Goal: Task Accomplishment & Management: Manage account settings

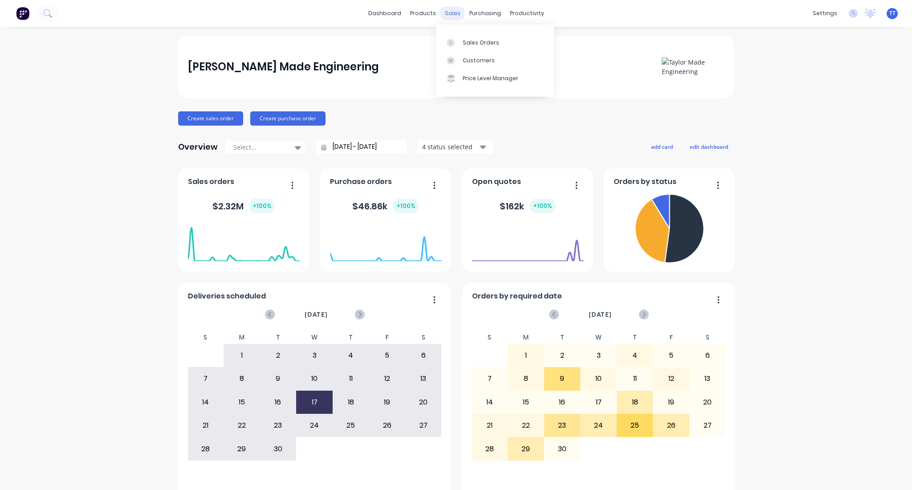
click at [450, 11] on div "sales" at bounding box center [452, 13] width 24 height 13
click at [467, 39] on div "Sales Orders" at bounding box center [481, 43] width 37 height 8
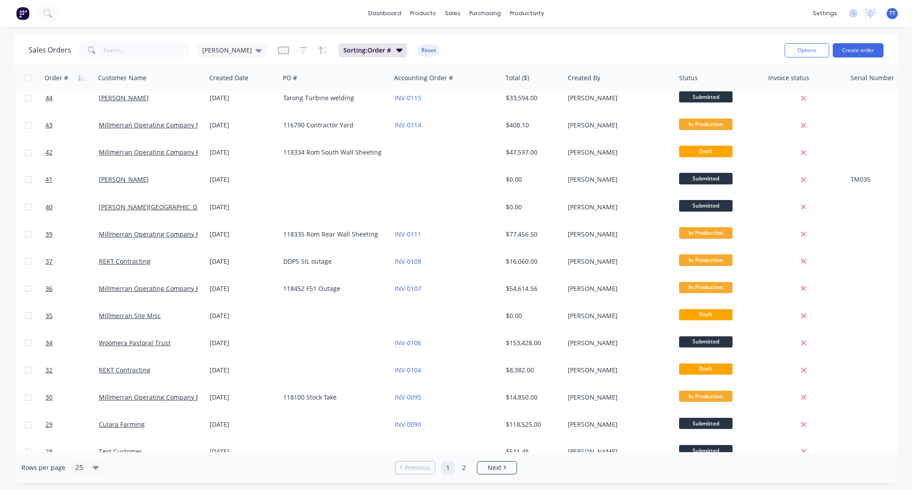
scroll to position [323, 0]
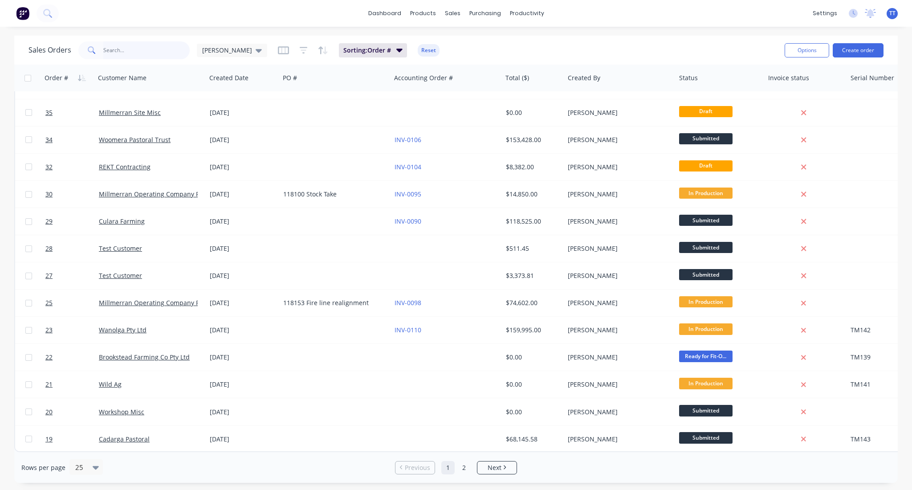
click at [140, 54] on input "text" at bounding box center [146, 50] width 87 height 18
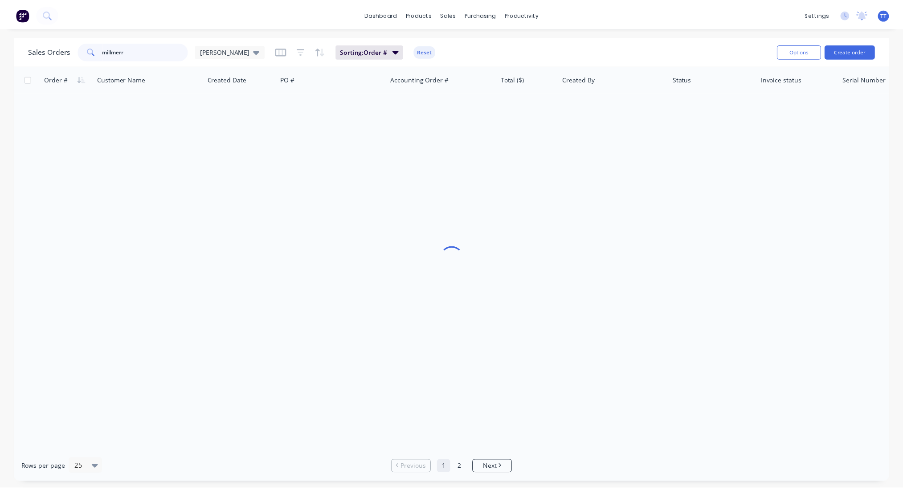
scroll to position [0, 0]
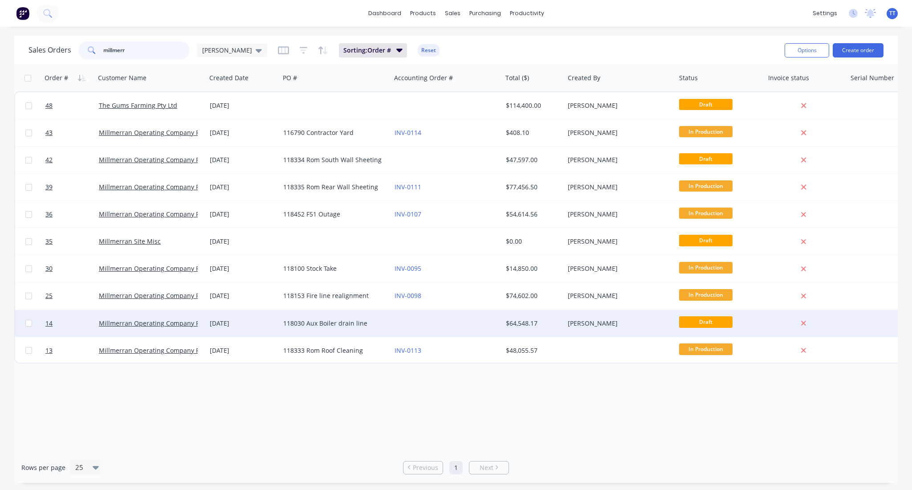
type input "millmerr"
click at [286, 324] on div "118030 Aux Boiler drain line" at bounding box center [332, 323] width 99 height 9
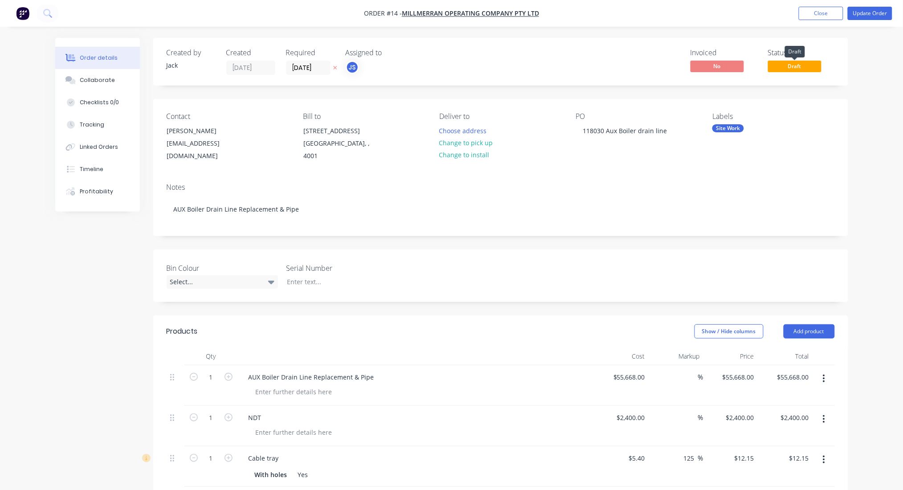
click at [800, 64] on span "Draft" at bounding box center [794, 66] width 53 height 11
click at [867, 15] on button "Update Order" at bounding box center [869, 13] width 45 height 13
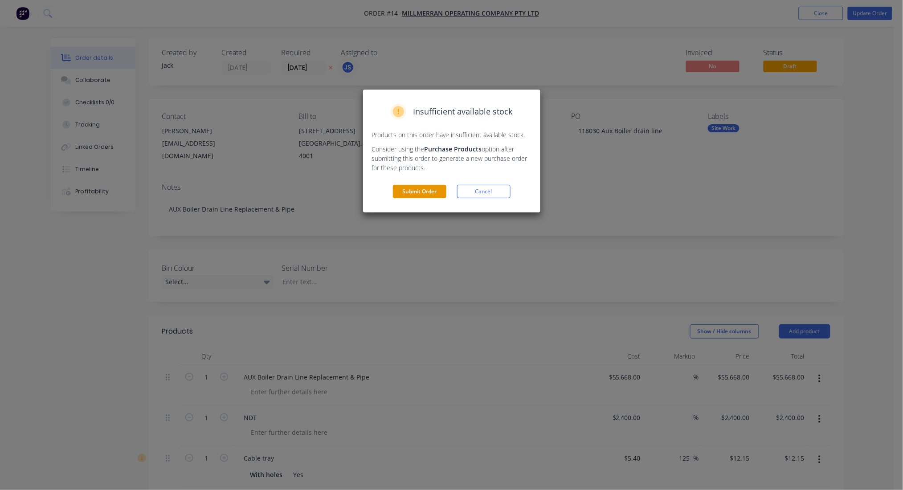
click at [404, 190] on button "Submit Order" at bounding box center [419, 191] width 53 height 13
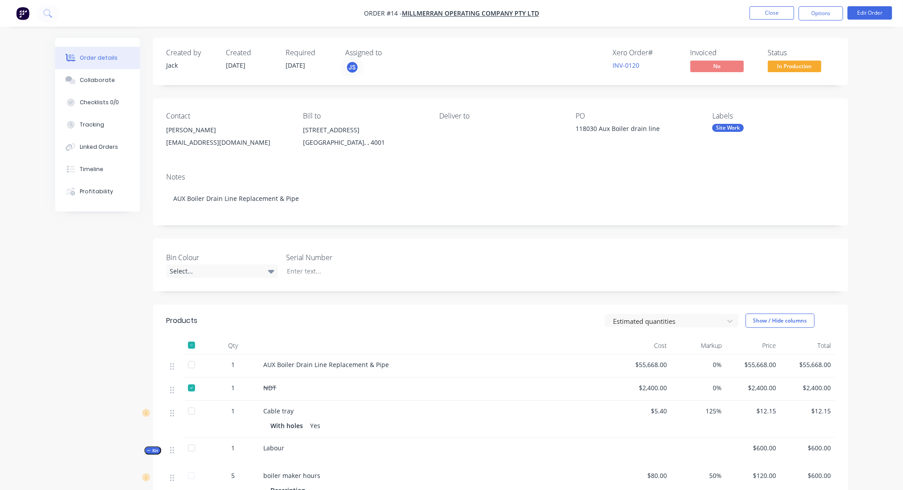
click at [789, 127] on div "Site Work" at bounding box center [773, 128] width 122 height 8
click at [853, 74] on div "Order details Collaborate Checklists 0/0 Tracking Linked Orders Timeline Profit…" at bounding box center [451, 349] width 810 height 623
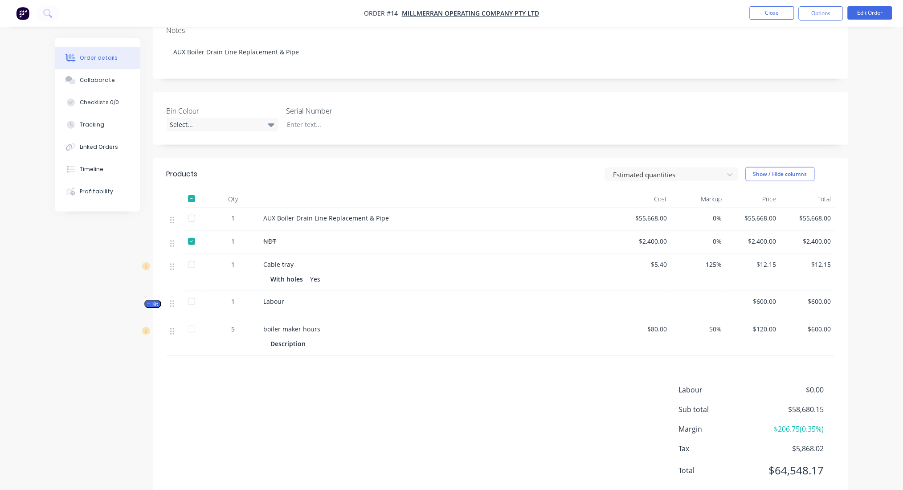
scroll to position [172, 0]
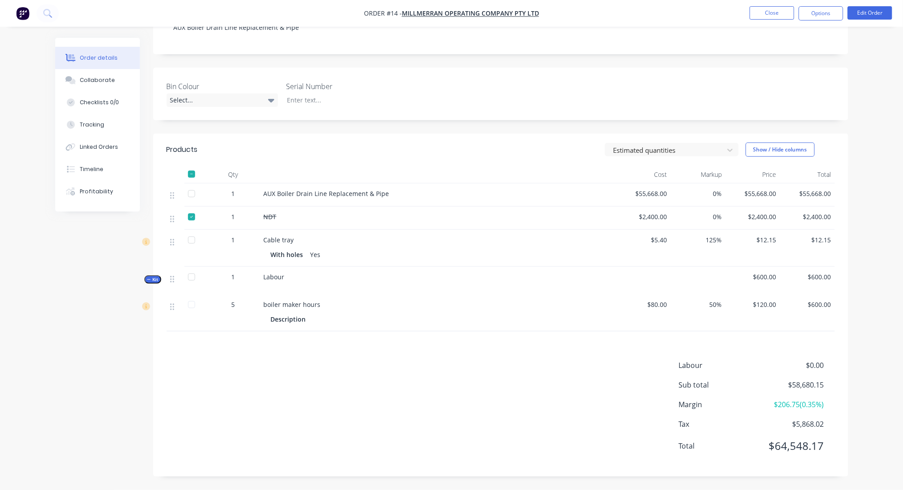
click at [269, 216] on span "NDT" at bounding box center [270, 216] width 13 height 8
click at [191, 217] on div at bounding box center [192, 217] width 18 height 18
click at [873, 125] on div "Order details Collaborate Checklists 0/0 Tracking Linked Orders Timeline Profit…" at bounding box center [451, 159] width 903 height 661
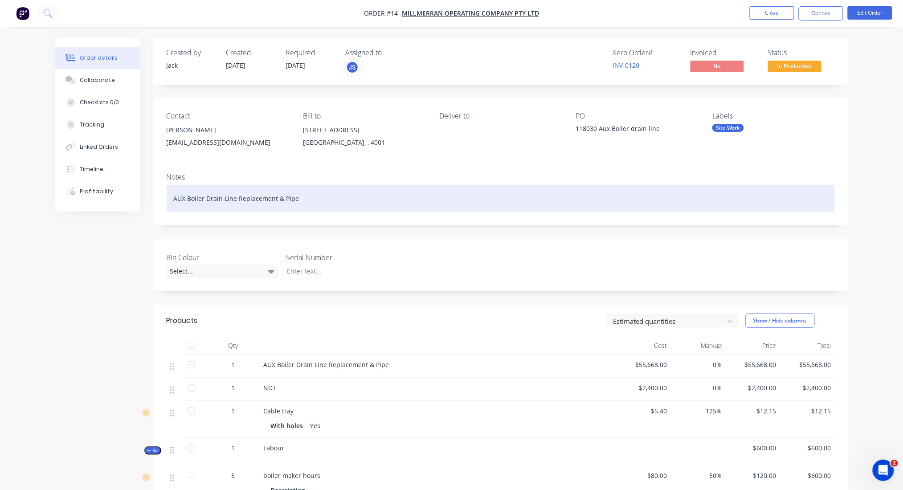
click at [282, 198] on div "AUX Boiler Drain Line Replacement & Pipe" at bounding box center [501, 198] width 668 height 27
click at [301, 198] on div "AUX Boiler Drain Line Replacement & Pipe" at bounding box center [501, 198] width 668 height 27
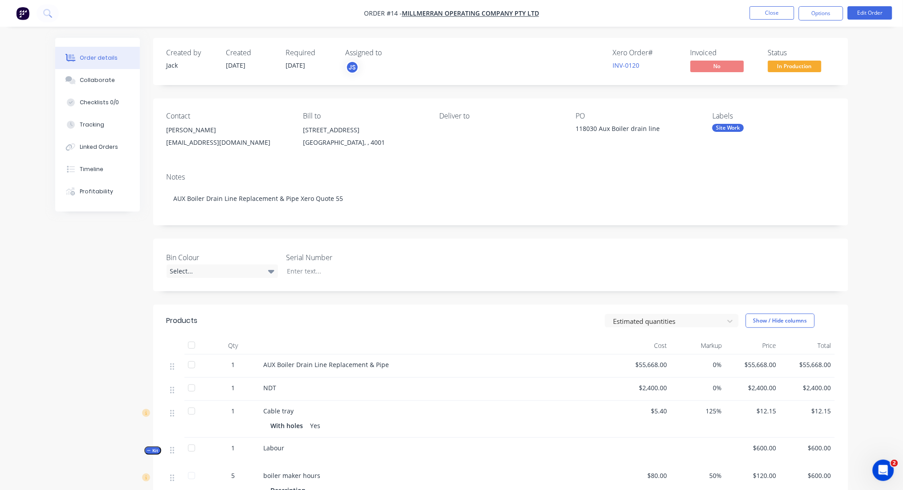
drag, startPoint x: 615, startPoint y: 129, endPoint x: 610, endPoint y: 131, distance: 6.1
click at [615, 129] on div "118030 Aux Boiler drain line" at bounding box center [631, 130] width 111 height 12
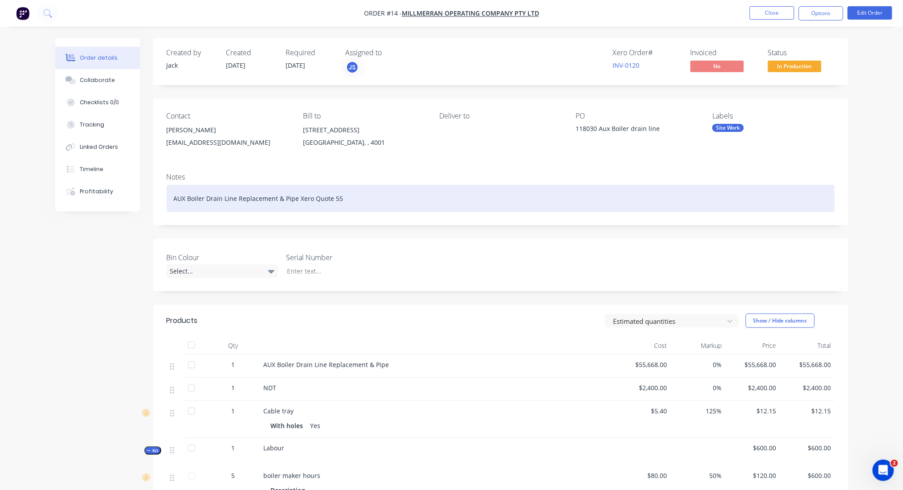
click at [388, 203] on div "AUX Boiler Drain Line Replacement & Pipe Xero Quote 55" at bounding box center [501, 198] width 668 height 27
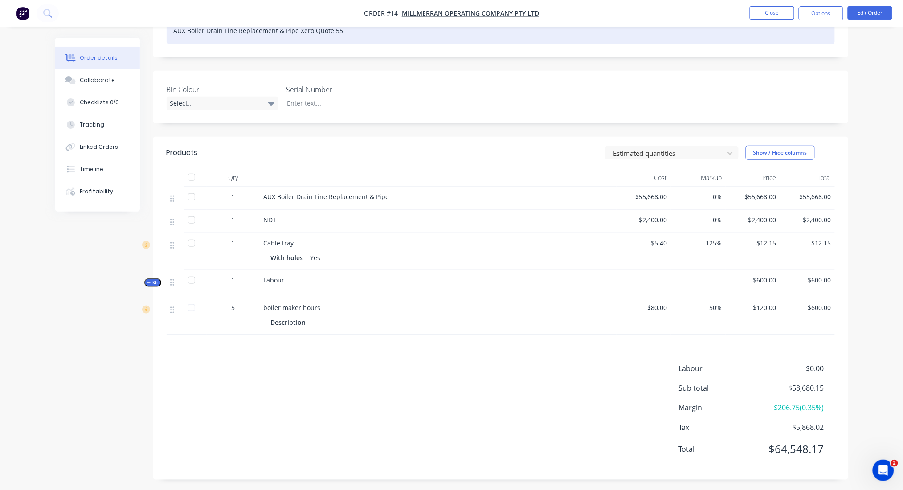
scroll to position [172, 0]
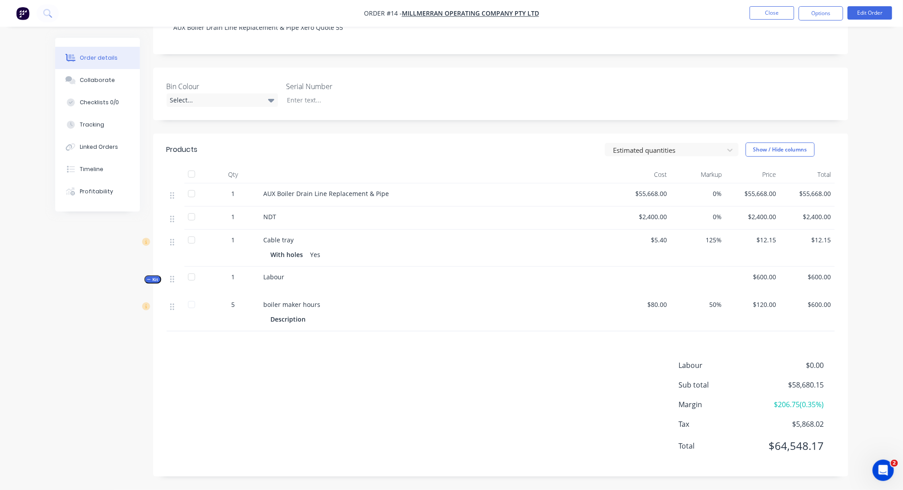
click at [314, 194] on span "AUX Boiler Drain Line Replacement & Pipe" at bounding box center [327, 193] width 126 height 8
click at [294, 245] on div "Cable tray With holes Yes" at bounding box center [438, 248] width 356 height 37
click at [193, 278] on div at bounding box center [192, 277] width 18 height 18
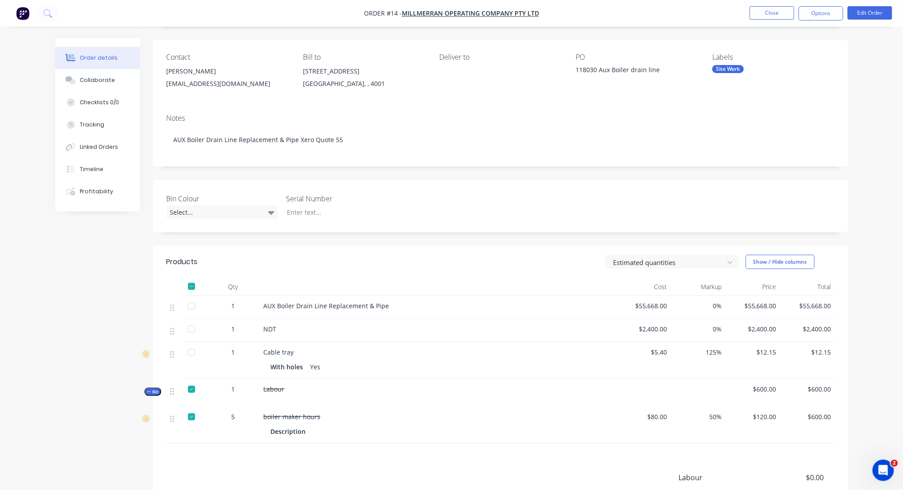
scroll to position [53, 0]
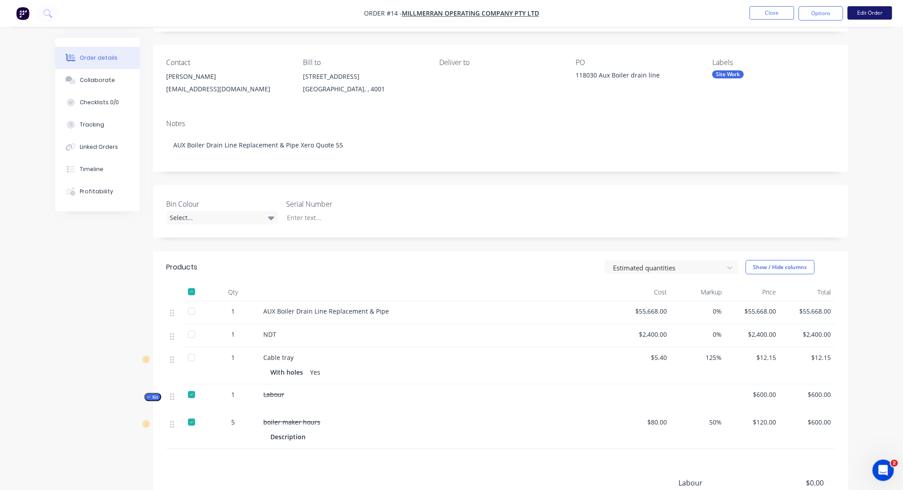
click at [871, 12] on button "Edit Order" at bounding box center [869, 12] width 45 height 13
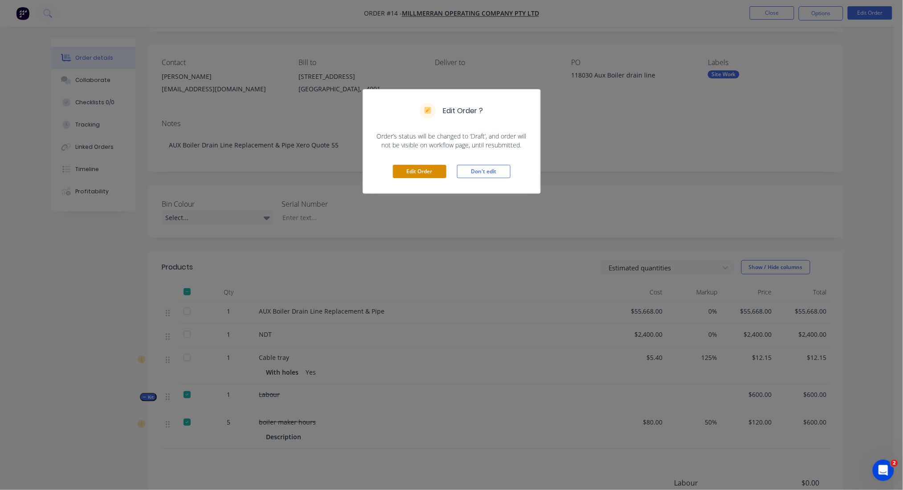
click at [432, 171] on button "Edit Order" at bounding box center [419, 171] width 53 height 13
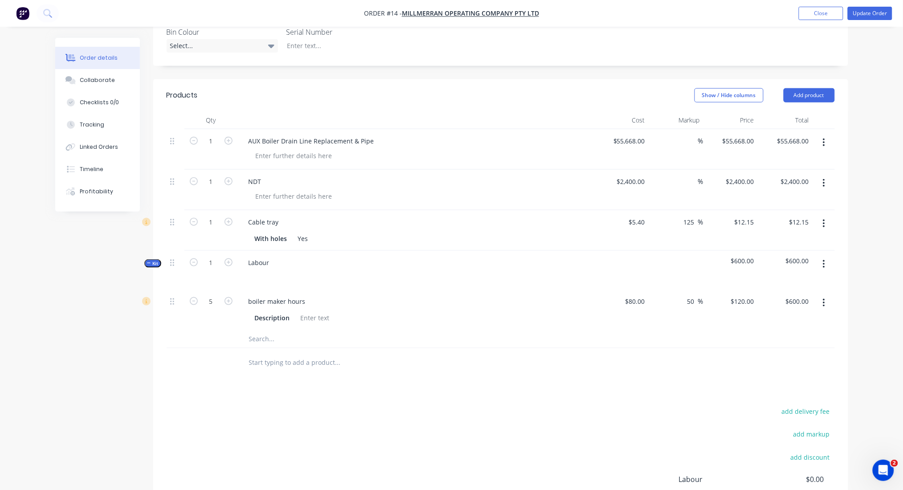
scroll to position [297, 0]
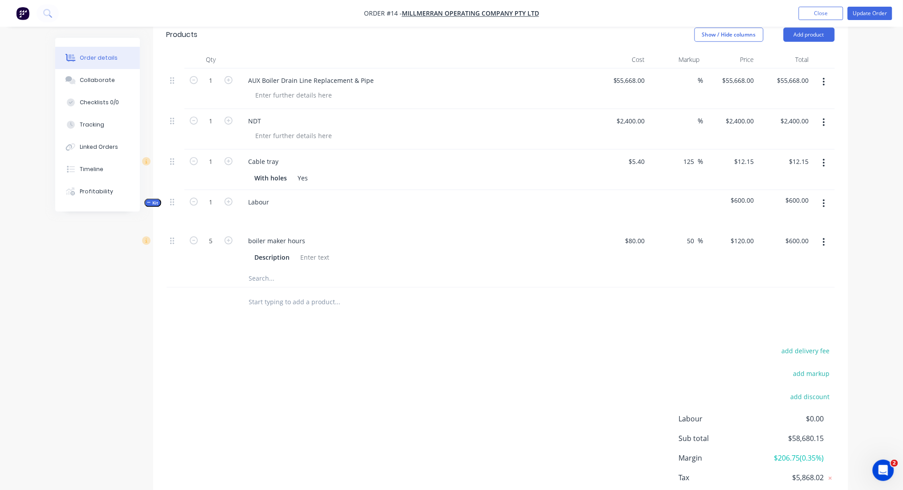
click at [823, 245] on icon "button" at bounding box center [824, 242] width 2 height 8
click at [770, 298] on div "Delete" at bounding box center [792, 301] width 69 height 13
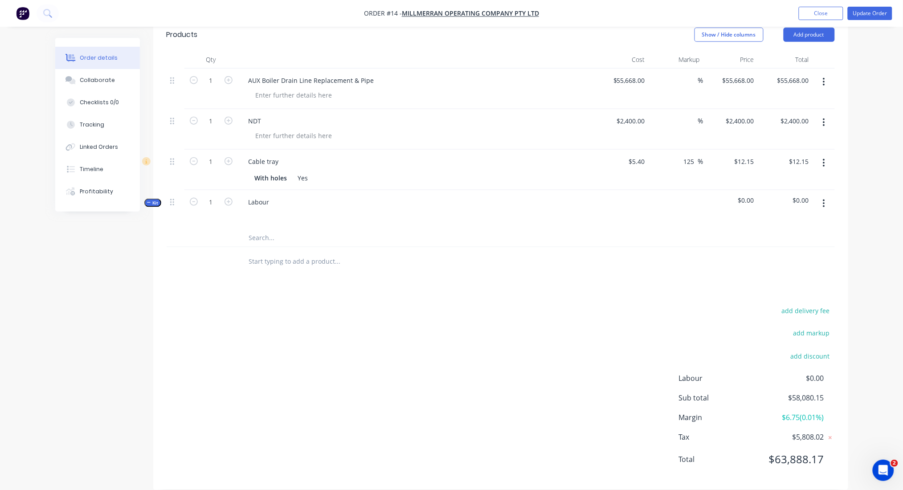
click at [824, 203] on icon "button" at bounding box center [824, 204] width 2 height 8
click at [777, 293] on div "Delete" at bounding box center [792, 298] width 69 height 13
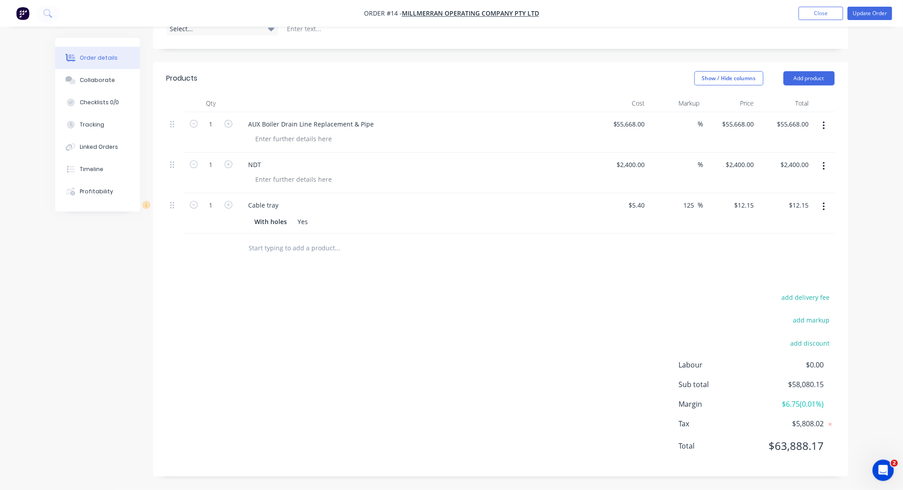
scroll to position [252, 0]
click at [827, 207] on button "button" at bounding box center [823, 207] width 21 height 16
click at [770, 279] on div "Delete" at bounding box center [792, 283] width 69 height 13
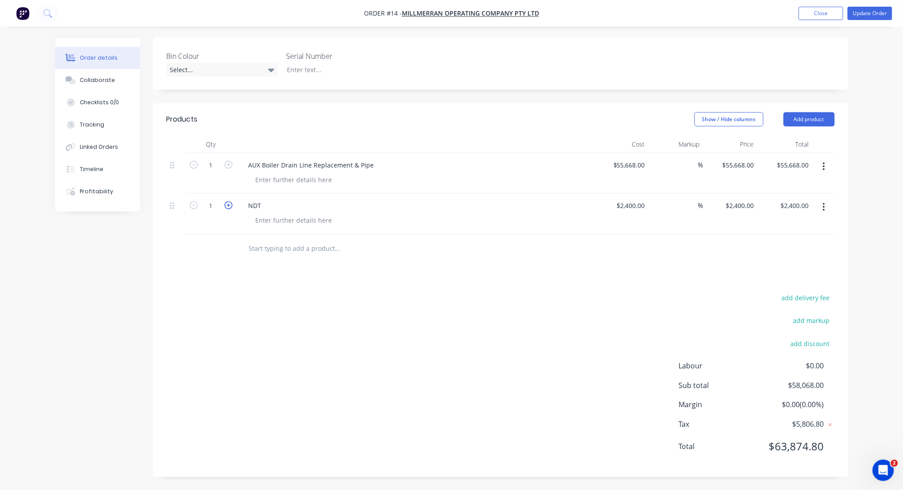
click at [230, 206] on icon "button" at bounding box center [228, 205] width 8 height 8
type input "2"
type input "$4,800.00"
click at [631, 206] on input "2400" at bounding box center [632, 205] width 33 height 13
type input "$1,000.00"
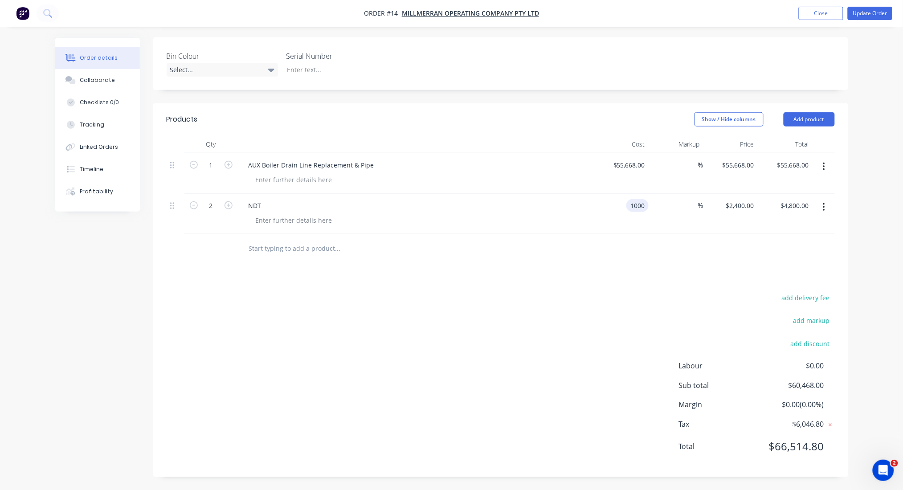
type input "$1,000.00"
type input "$2,000.00"
drag, startPoint x: 677, startPoint y: 251, endPoint x: 683, endPoint y: 253, distance: 6.2
click at [682, 252] on div at bounding box center [501, 248] width 668 height 29
click at [301, 250] on input "text" at bounding box center [337, 249] width 178 height 18
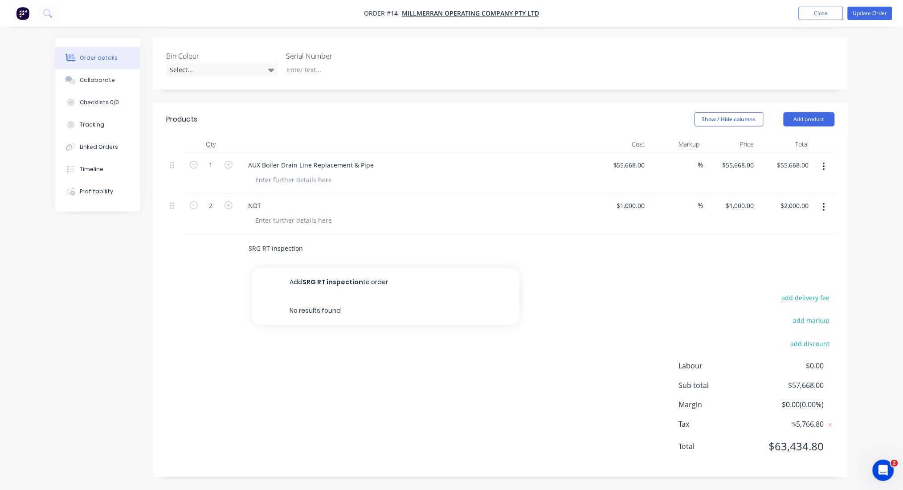
type input "SRG RT inspection"
click at [215, 244] on div at bounding box center [210, 248] width 53 height 29
click at [273, 244] on input "SRG RT inspection" at bounding box center [337, 249] width 178 height 18
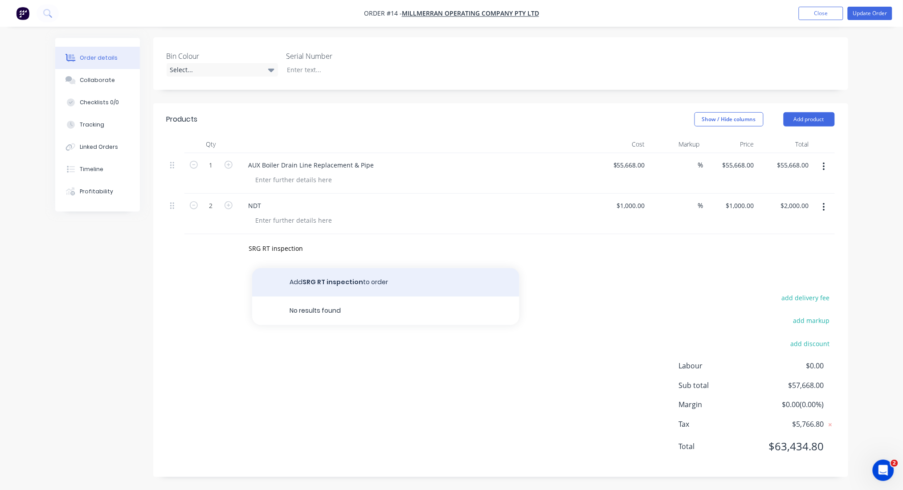
click at [331, 282] on button "Add SRG RT inspection to order" at bounding box center [385, 282] width 267 height 29
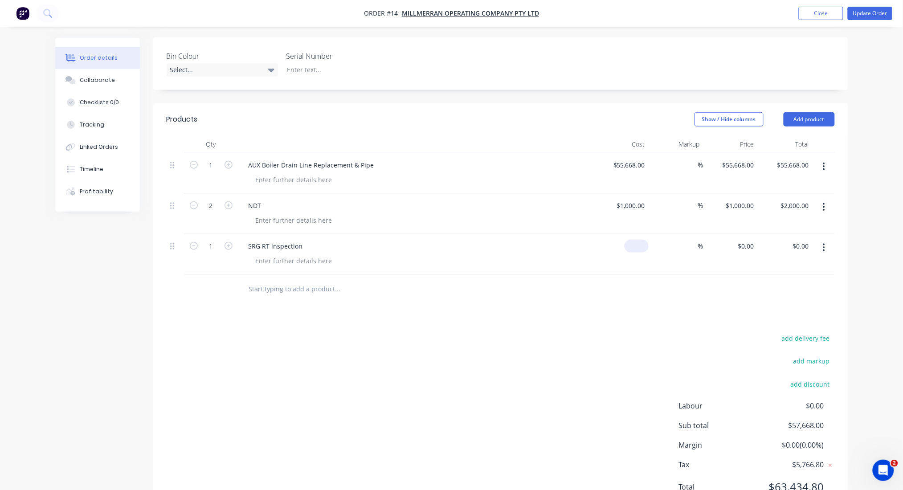
click at [640, 246] on input at bounding box center [638, 246] width 20 height 13
type input "$0.00"
click at [754, 244] on input "0" at bounding box center [747, 246] width 20 height 13
type input "$13,766.00"
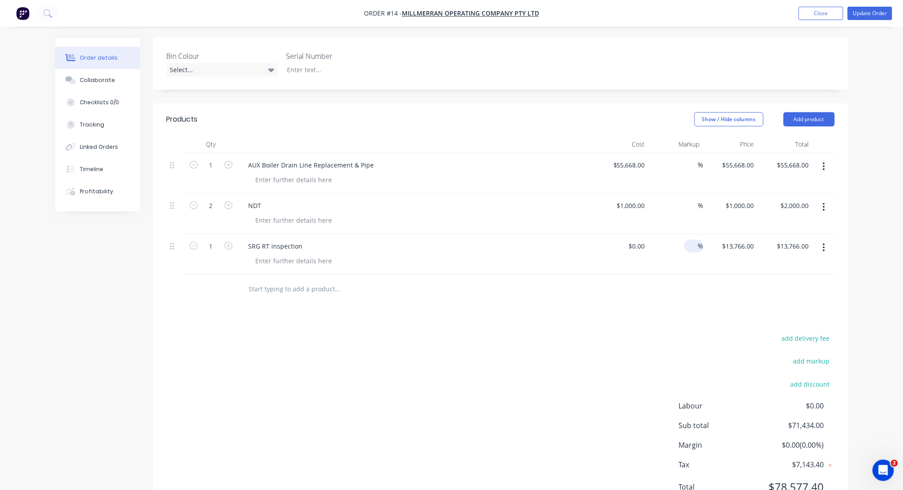
click at [689, 248] on input at bounding box center [693, 246] width 10 height 13
click at [694, 248] on input "10" at bounding box center [692, 246] width 12 height 13
type input "10"
type input "$0.00"
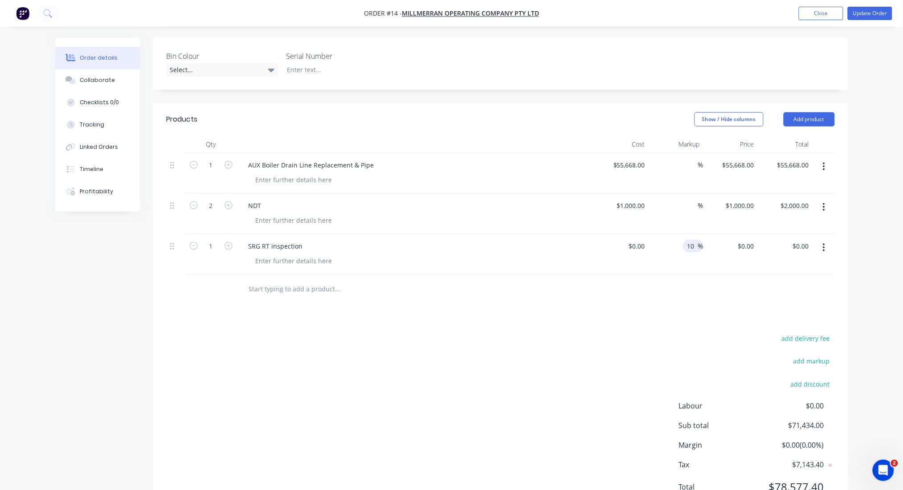
click at [615, 262] on div "$0.00 $0.00" at bounding box center [621, 254] width 55 height 41
click at [638, 248] on div "0 $0.00" at bounding box center [638, 246] width 20 height 13
type input "1"
type input "$12,260.00"
type input "$13,486.00"
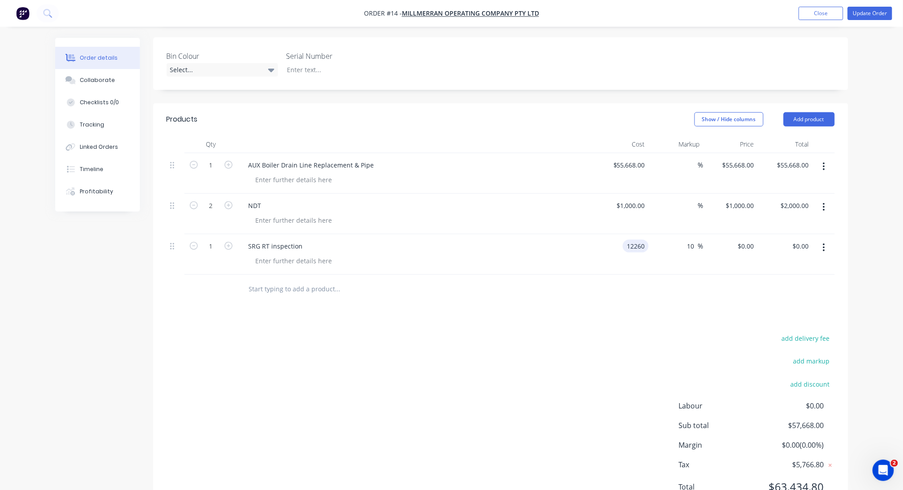
type input "$13,486.00"
click at [637, 244] on input "12260" at bounding box center [637, 246] width 22 height 13
type input "$12,560.00"
type input "$13,816.00"
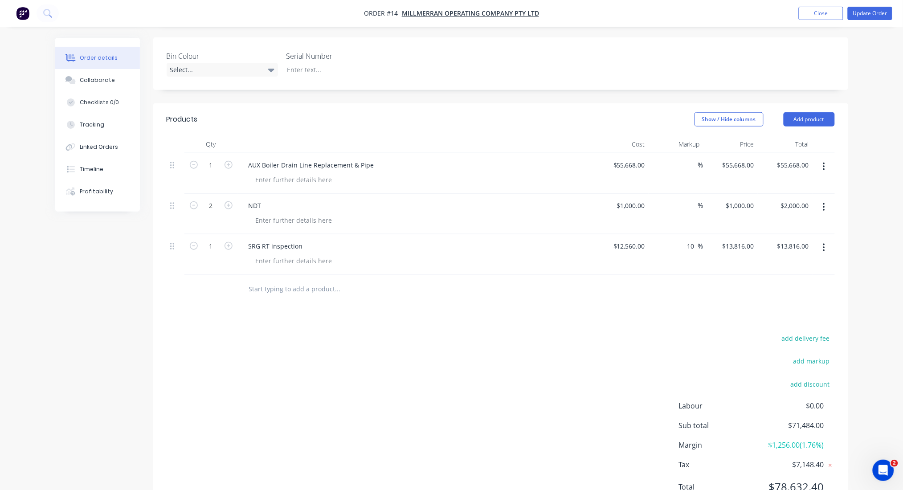
click at [665, 285] on div at bounding box center [501, 289] width 668 height 29
click at [632, 248] on input "12560" at bounding box center [630, 246] width 36 height 13
click at [642, 244] on input "12560" at bounding box center [637, 246] width 22 height 13
type input "$12,500.00"
type input "$13,750.00"
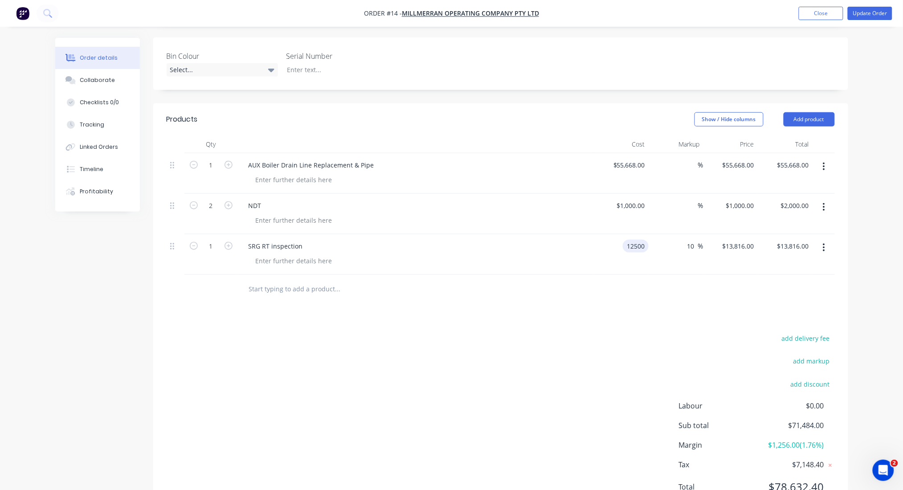
type input "$13,750.00"
click at [691, 318] on div "Products Show / Hide columns Add product Qty Cost Markup Price Total 1 AUX Boil…" at bounding box center [500, 310] width 695 height 414
click at [631, 245] on input "12500" at bounding box center [637, 246] width 22 height 13
click at [641, 246] on input "12500" at bounding box center [637, 246] width 22 height 13
type input "$12,510.00"
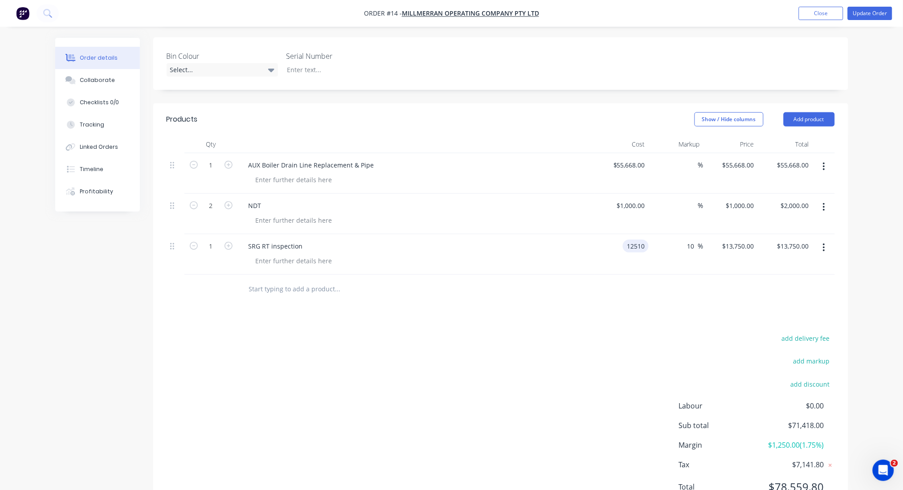
type input "$13,761.00"
click at [665, 281] on div at bounding box center [501, 289] width 668 height 29
click at [633, 246] on input "12510" at bounding box center [637, 246] width 22 height 13
click at [644, 244] on input "12510" at bounding box center [637, 246] width 22 height 13
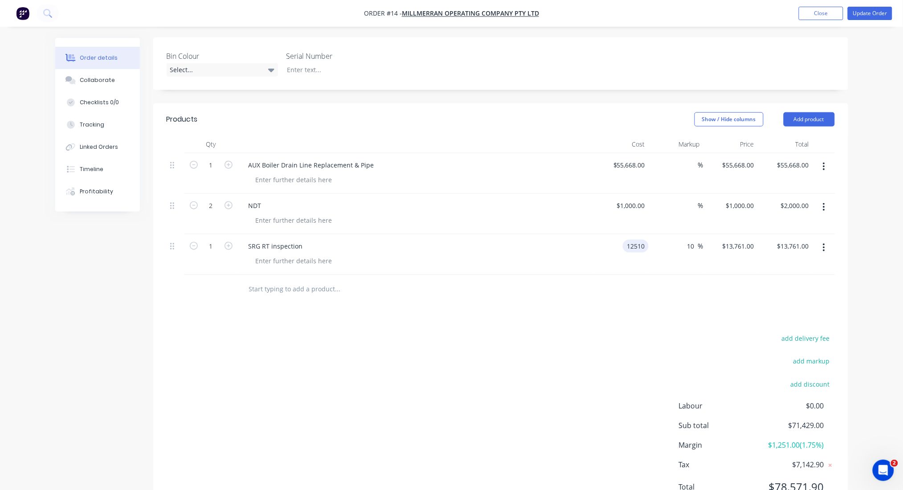
click at [642, 246] on input "12510" at bounding box center [637, 246] width 22 height 13
click at [643, 248] on input "12510" at bounding box center [637, 246] width 22 height 13
type input "$12,515.00"
type input "$13,766.50"
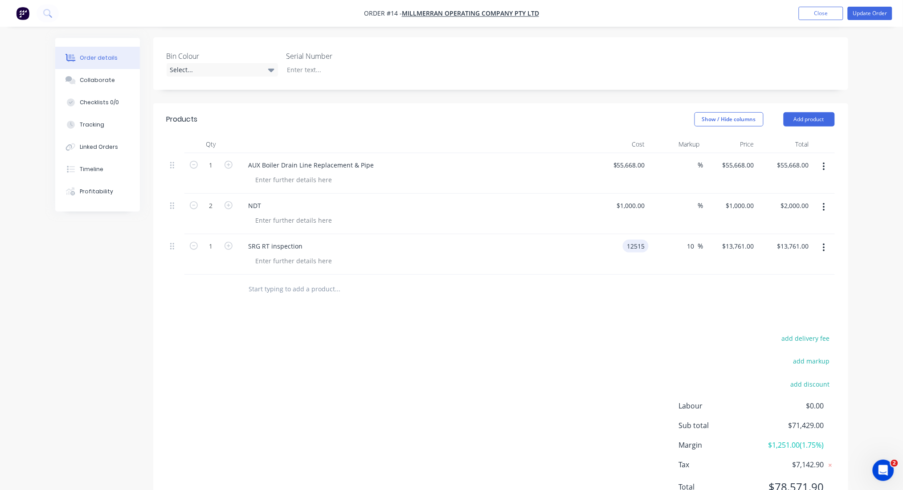
type input "$13,766.50"
click at [655, 284] on div at bounding box center [501, 289] width 668 height 29
click at [635, 244] on input "12515" at bounding box center [630, 246] width 36 height 13
click at [645, 248] on input "12515" at bounding box center [637, 246] width 22 height 13
type input "$12,515.00"
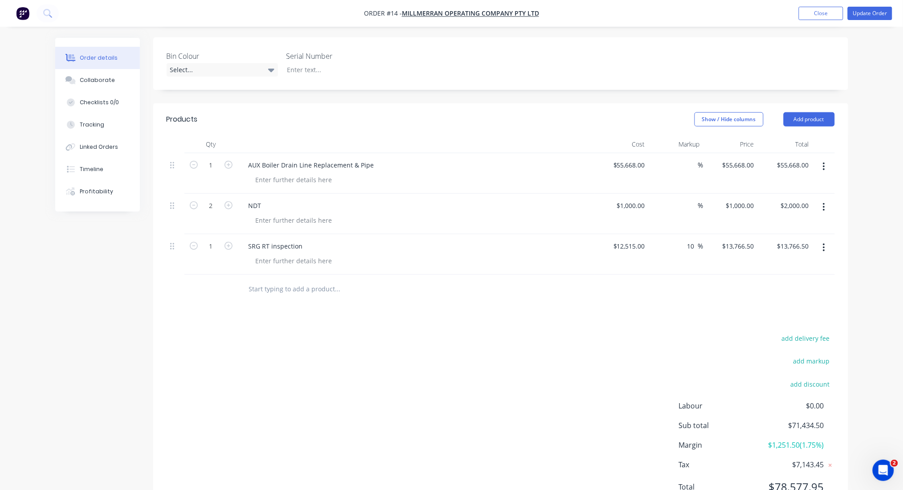
click at [677, 290] on div at bounding box center [501, 289] width 668 height 29
click at [806, 246] on input "13766.50" at bounding box center [796, 246] width 31 height 13
click at [803, 244] on input "13766.50" at bounding box center [796, 246] width 31 height 13
click at [804, 245] on input "13766.50" at bounding box center [796, 246] width 31 height 13
type input "13766"
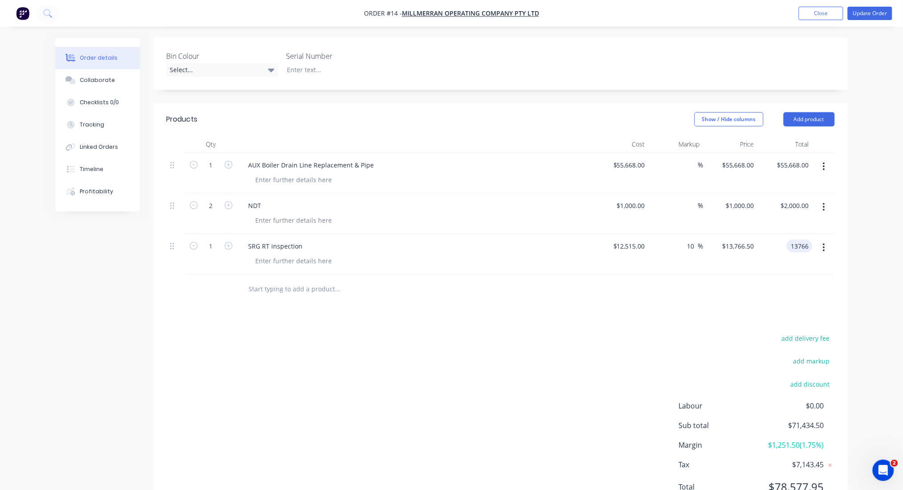
type input "$13,766.00"
click at [654, 299] on div at bounding box center [501, 289] width 668 height 29
click at [312, 164] on div "AUX Boiler Drain Line Replacement & Pipe" at bounding box center [311, 165] width 140 height 13
click at [370, 163] on div "AUX Boiler Drain Line Replacement & Pipe" at bounding box center [311, 165] width 140 height 13
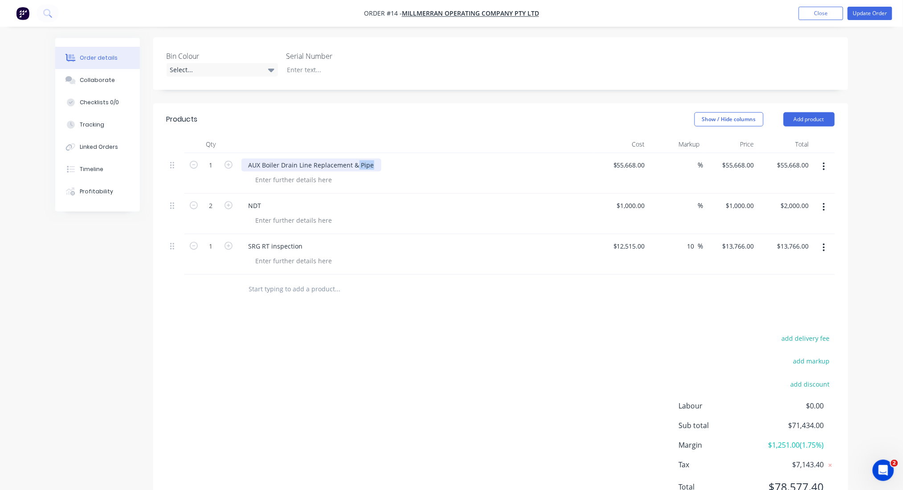
drag, startPoint x: 370, startPoint y: 163, endPoint x: 354, endPoint y: 163, distance: 15.2
click at [354, 163] on div "AUX Boiler Drain Line Replacement & Pipe" at bounding box center [311, 165] width 140 height 13
click at [285, 175] on div at bounding box center [293, 179] width 91 height 13
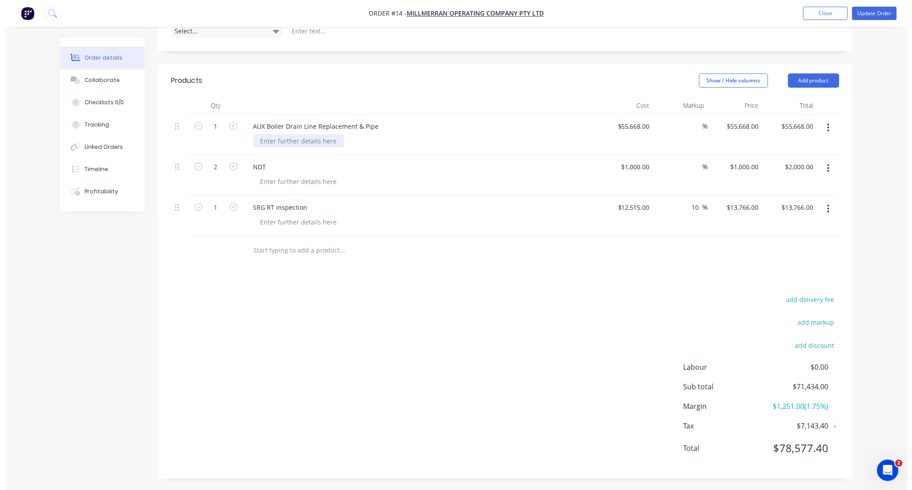
scroll to position [252, 0]
click at [303, 138] on div at bounding box center [293, 139] width 91 height 13
click at [331, 138] on div "Materials" at bounding box center [419, 139] width 342 height 13
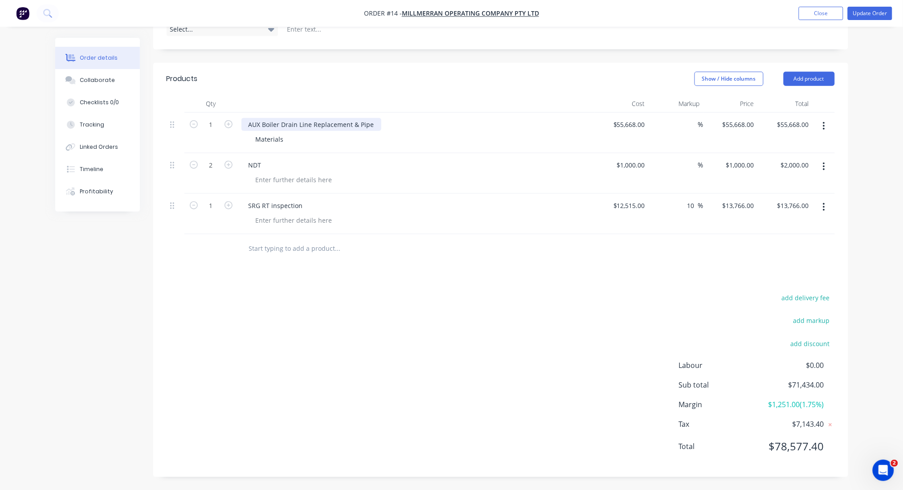
click at [371, 125] on div "AUX Boiler Drain Line Replacement & Pipe" at bounding box center [311, 124] width 140 height 13
click at [641, 124] on input "55668" at bounding box center [630, 124] width 36 height 13
type input "$6,000.00"
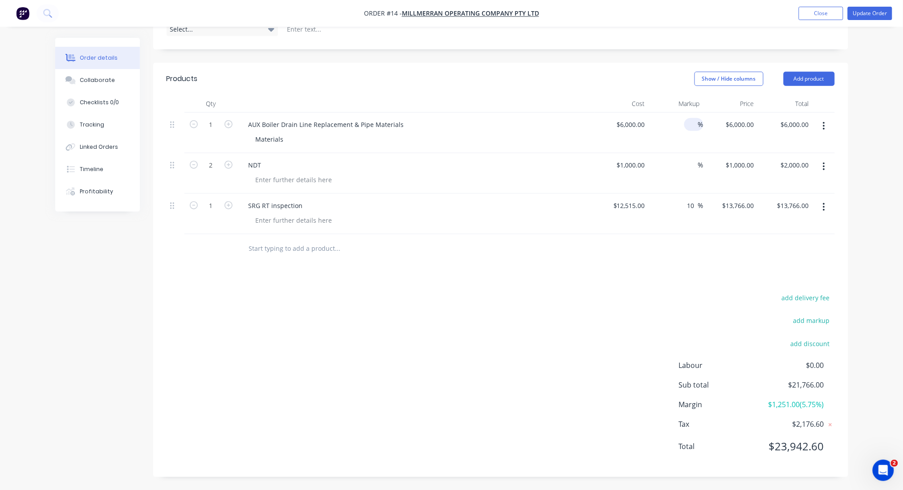
click at [696, 124] on input at bounding box center [693, 124] width 10 height 13
type input "10"
type input "6600"
type input "$6,600.00"
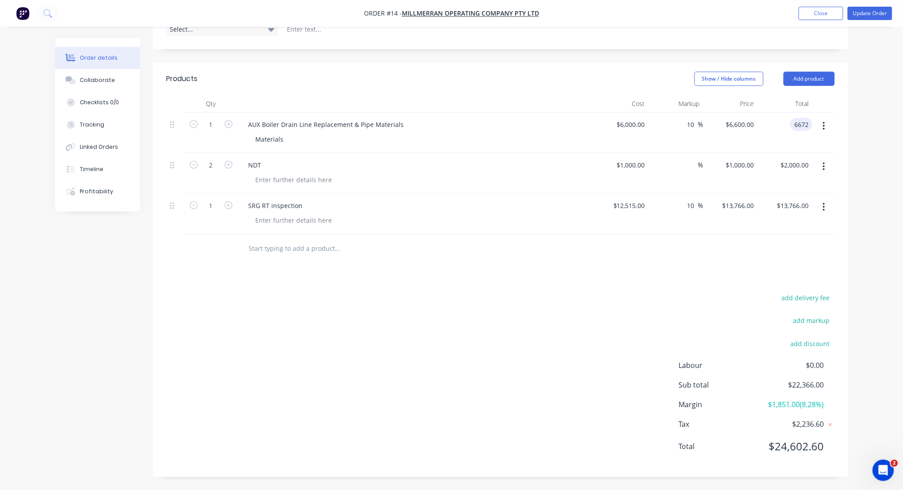
type input "6672"
type input "11.2"
type input "$6,672.00"
click at [606, 280] on div "Products Show / Hide columns Add product Qty Cost Markup Price Total 1 AUX Boil…" at bounding box center [500, 270] width 695 height 414
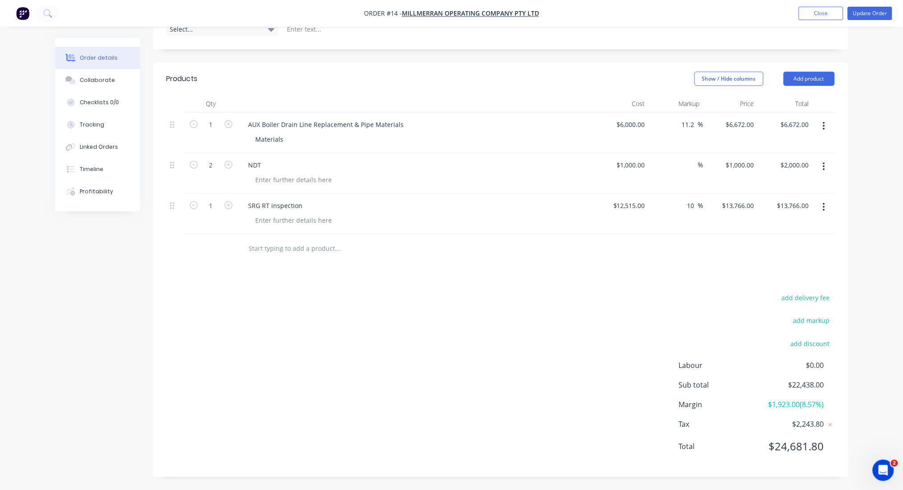
click at [316, 248] on input "text" at bounding box center [337, 249] width 178 height 18
click at [796, 77] on button "Add product" at bounding box center [808, 79] width 51 height 14
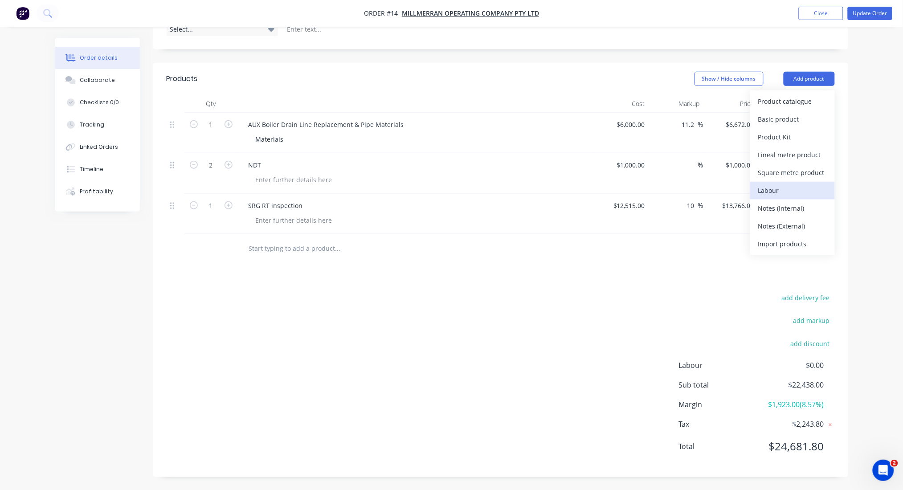
click at [778, 187] on div "Labour" at bounding box center [792, 190] width 69 height 13
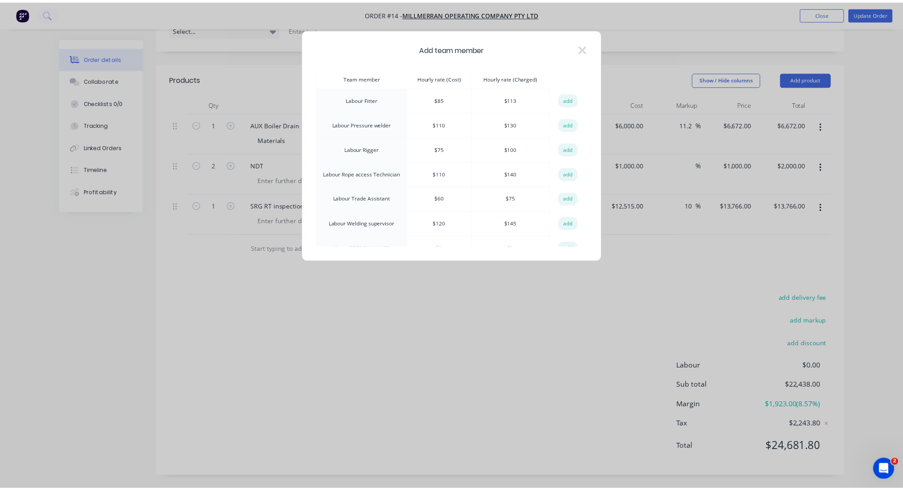
scroll to position [415, 0]
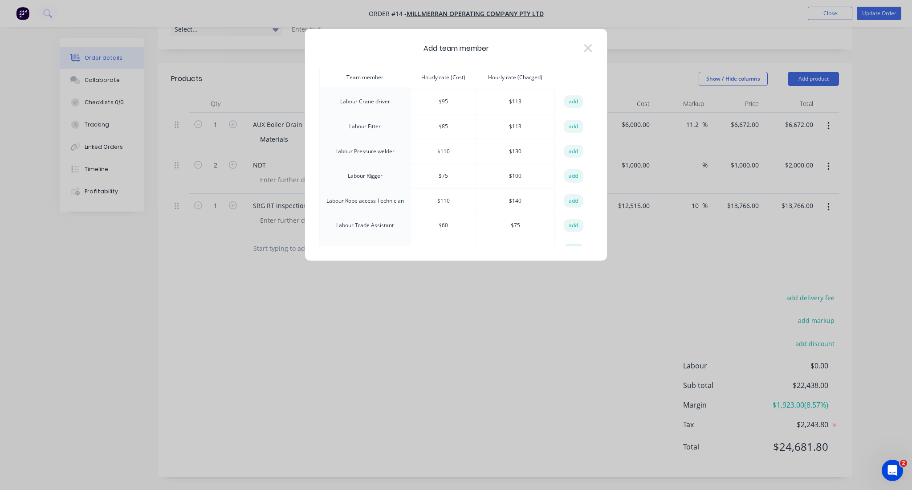
click at [567, 244] on button "add" at bounding box center [574, 250] width 20 height 13
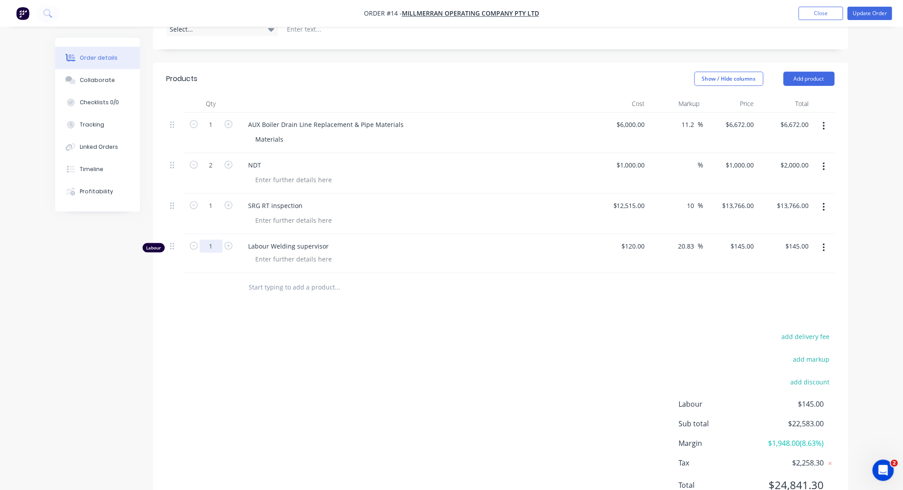
click at [209, 244] on input "1" at bounding box center [211, 246] width 23 height 13
type input "60"
type input "$8,700.00"
type input "$120.00"
click at [284, 285] on input "text" at bounding box center [337, 287] width 178 height 18
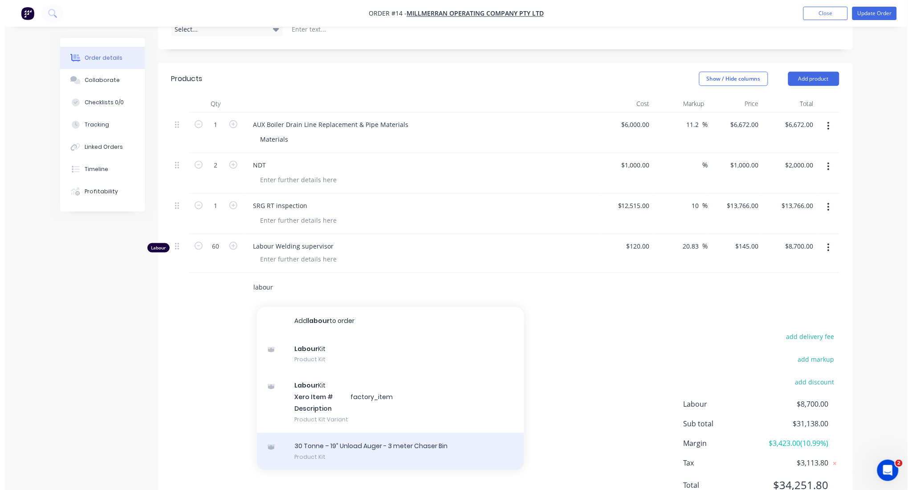
scroll to position [291, 0]
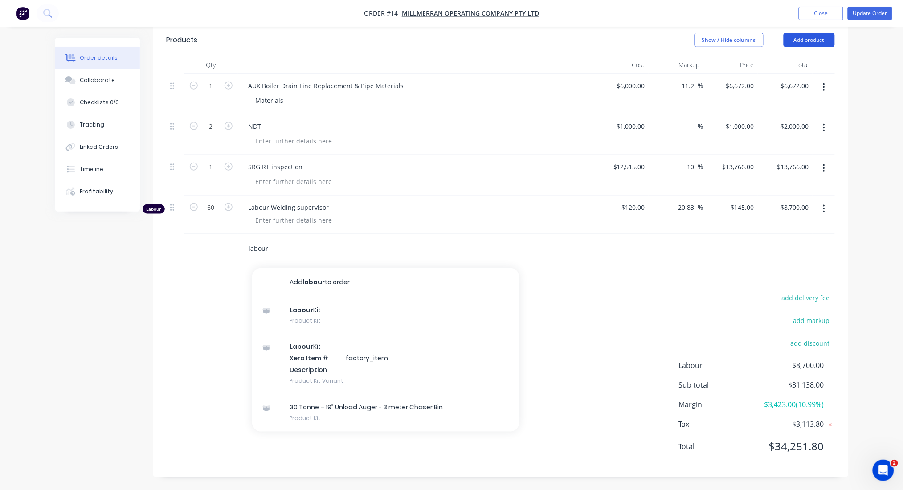
type input "labour"
click at [819, 37] on button "Add product" at bounding box center [808, 40] width 51 height 14
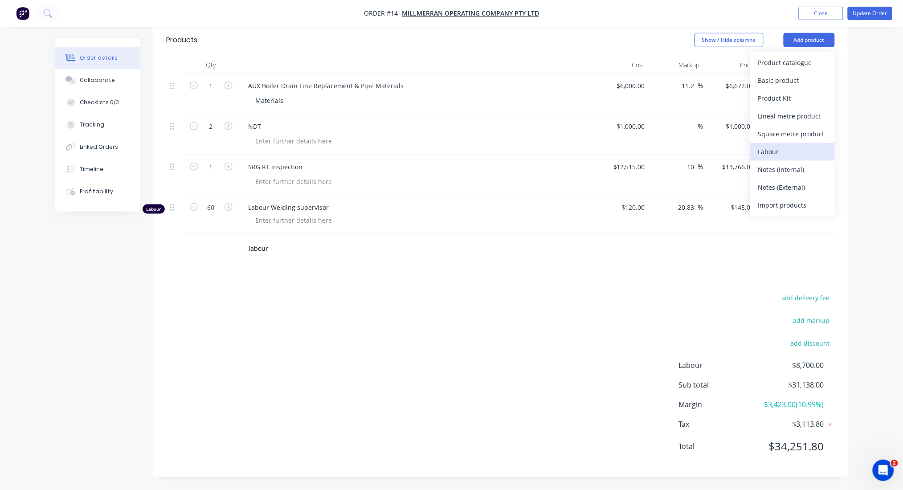
click at [782, 151] on div "Labour" at bounding box center [792, 151] width 69 height 13
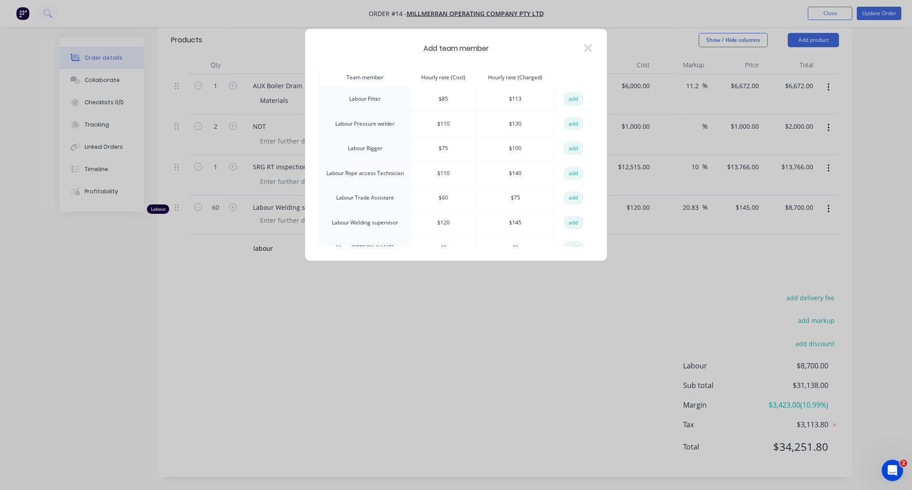
scroll to position [415, 0]
click at [568, 145] on button "add" at bounding box center [574, 151] width 20 height 13
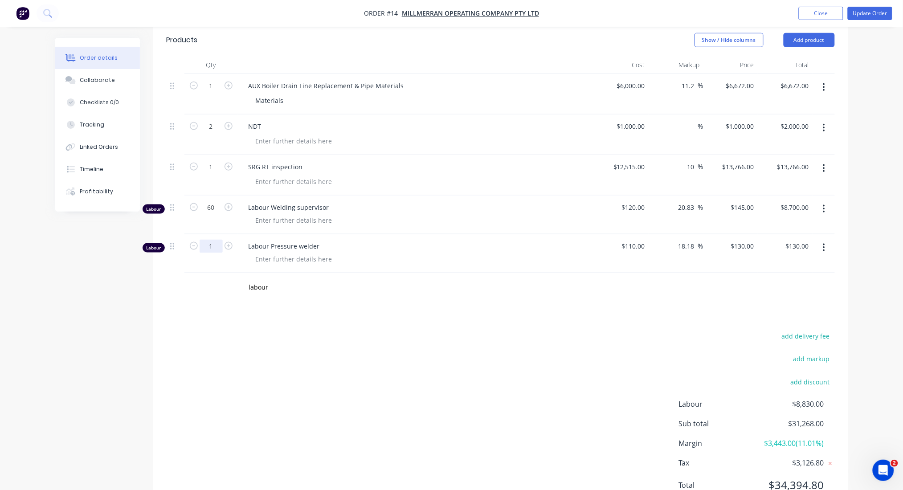
click at [212, 246] on input "1" at bounding box center [211, 246] width 23 height 13
type input "110"
type input "$14,300.00"
type input "$110.00"
type input "$129.998"
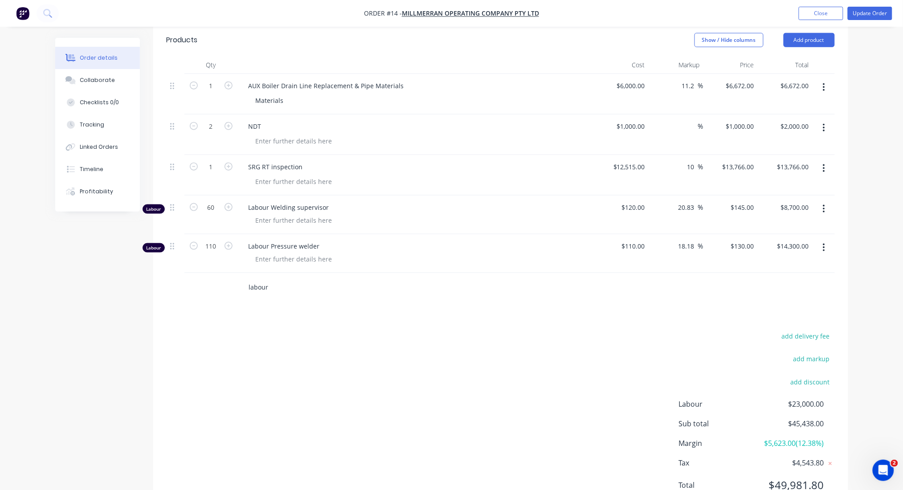
type input "$14,299.78"
drag, startPoint x: 262, startPoint y: 287, endPoint x: 271, endPoint y: 289, distance: 9.1
click at [262, 286] on input "labour" at bounding box center [337, 287] width 178 height 18
drag, startPoint x: 276, startPoint y: 286, endPoint x: 247, endPoint y: 287, distance: 29.4
click at [247, 287] on div "labour Add labour to order Labour Kit Product Kit Labour Kit Xero Item # factor…" at bounding box center [374, 287] width 267 height 18
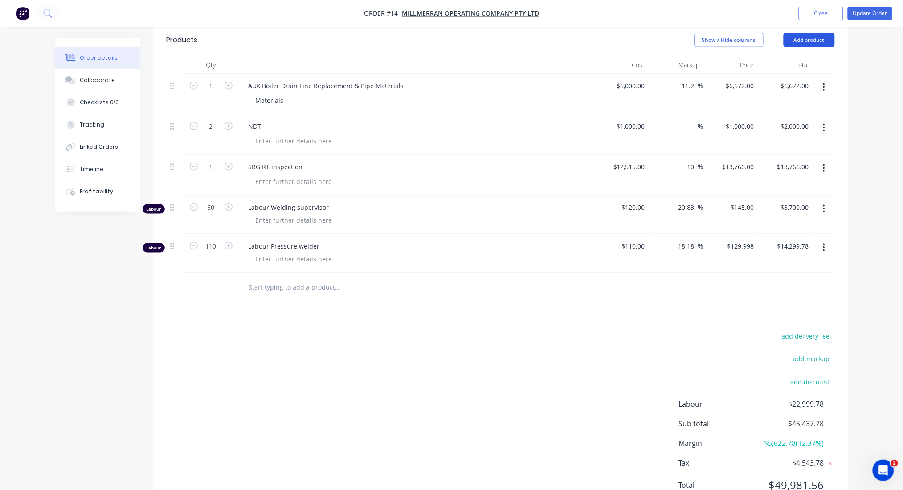
click at [821, 37] on button "Add product" at bounding box center [808, 40] width 51 height 14
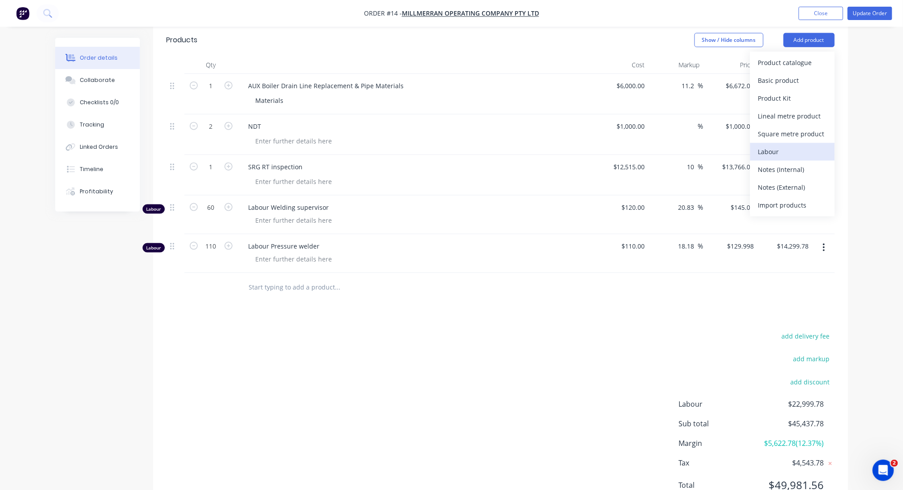
click at [775, 147] on div "Labour" at bounding box center [792, 151] width 69 height 13
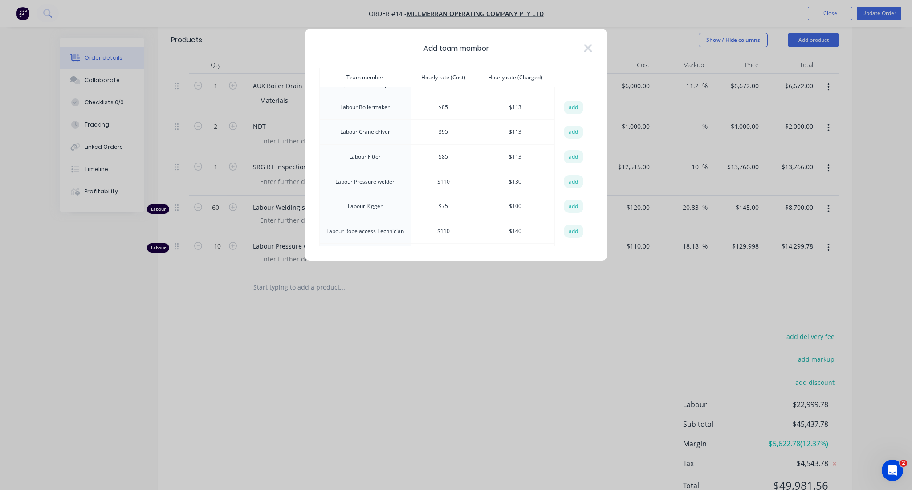
scroll to position [356, 0]
click at [573, 155] on button "add" at bounding box center [574, 161] width 20 height 13
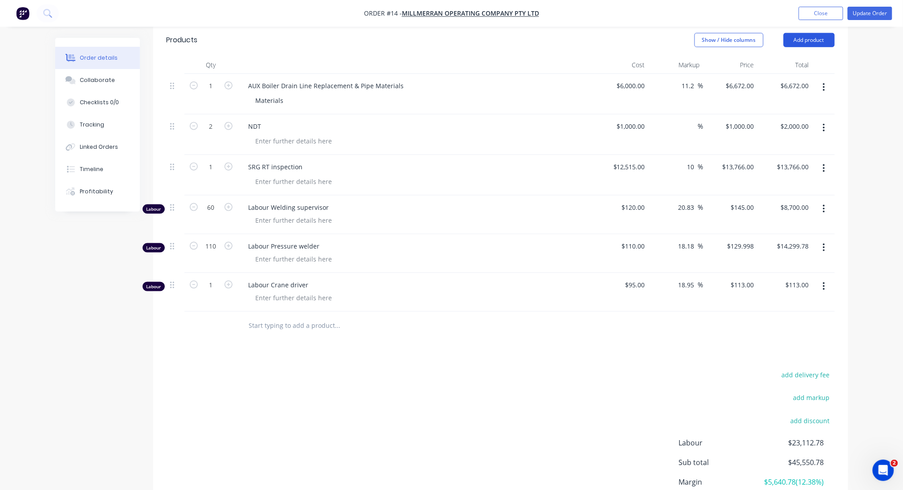
click at [814, 36] on button "Add product" at bounding box center [808, 40] width 51 height 14
click at [212, 288] on input "1" at bounding box center [211, 284] width 23 height 13
type input "10"
type input "$1,130.00"
click at [513, 255] on div at bounding box center [419, 258] width 342 height 13
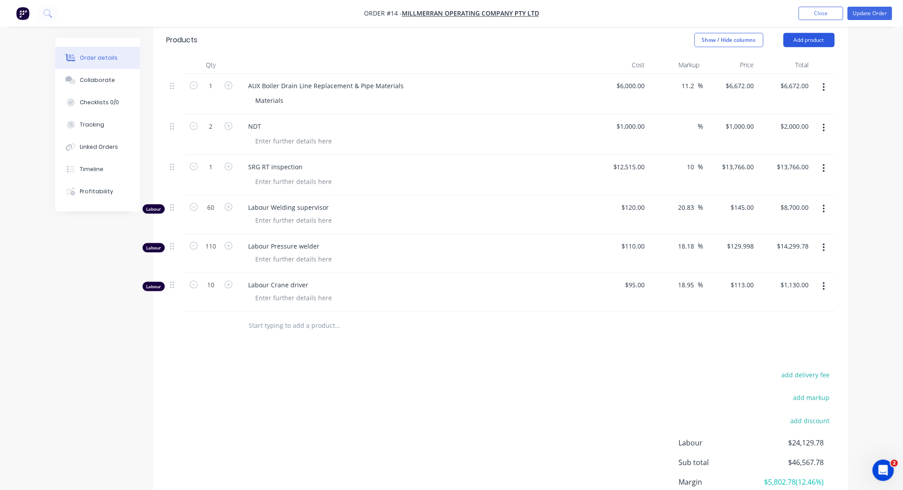
click at [818, 39] on button "Add product" at bounding box center [808, 40] width 51 height 14
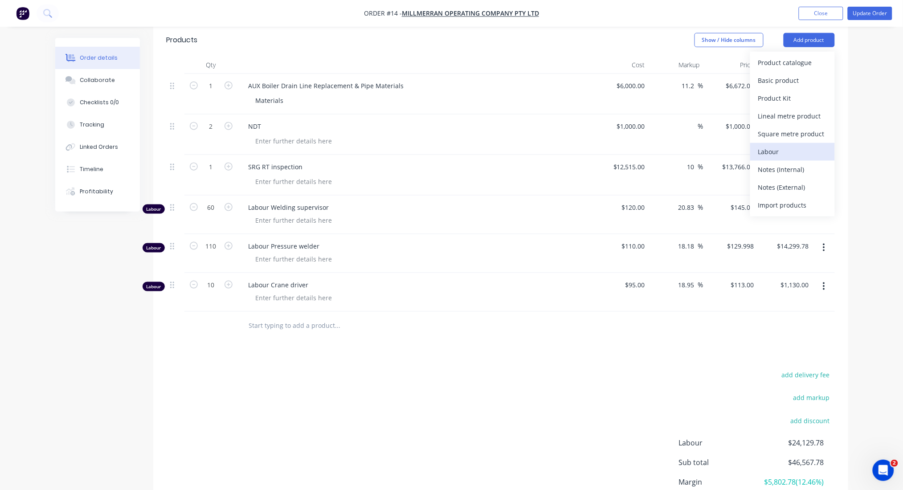
click at [778, 145] on div "Labour" at bounding box center [792, 151] width 69 height 13
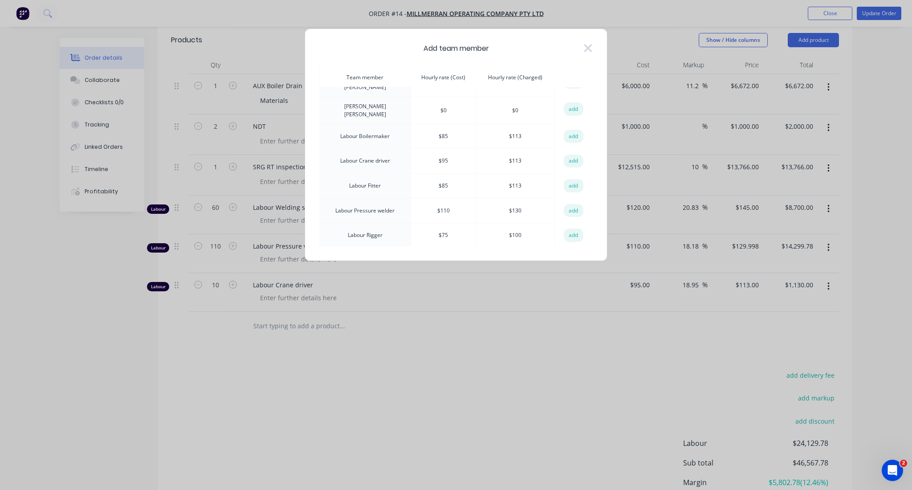
click at [569, 179] on button "add" at bounding box center [574, 185] width 20 height 13
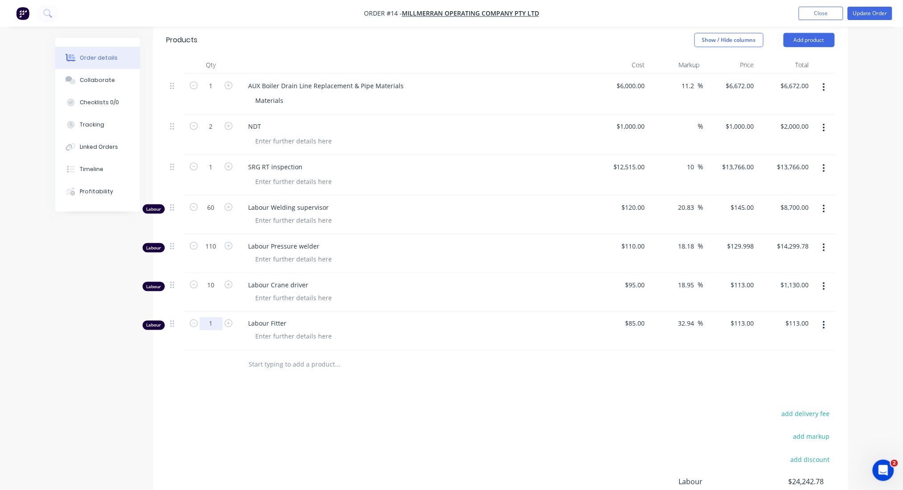
click at [211, 322] on input "1" at bounding box center [211, 323] width 23 height 13
type input "50"
type input "$5,650.00"
click at [573, 382] on div "Products Show / Hide columns Add product Qty Cost Markup Price Total 1 AUX Boil…" at bounding box center [500, 308] width 695 height 569
click at [870, 293] on div "Order details Collaborate Checklists 0/0 Tracking Linked Orders Timeline Profit…" at bounding box center [451, 158] width 903 height 898
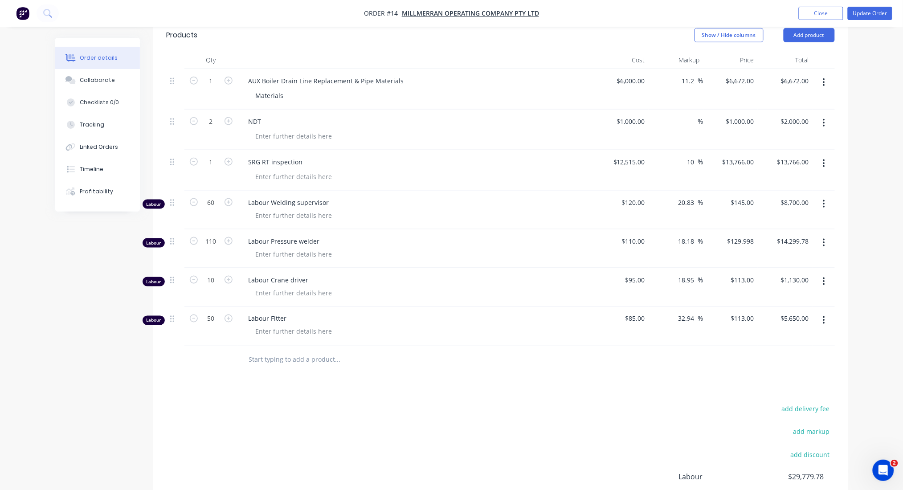
scroll to position [408, 0]
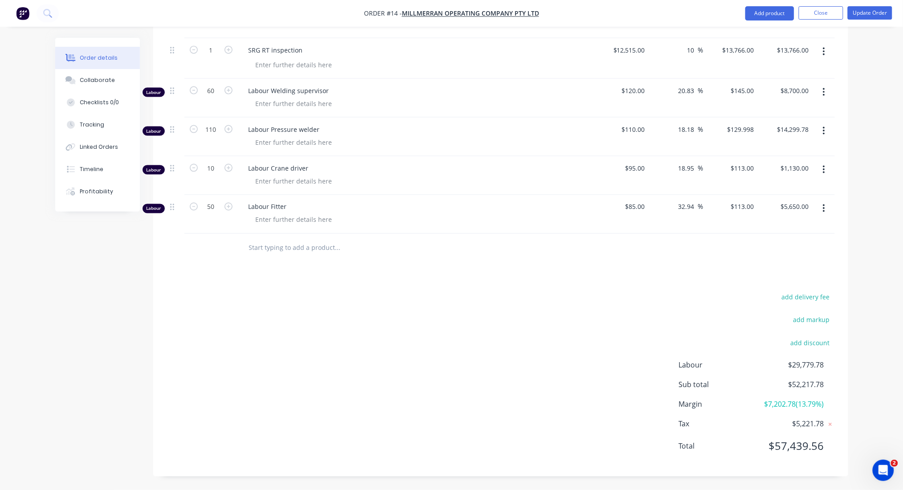
click at [326, 248] on input "text" at bounding box center [337, 248] width 178 height 18
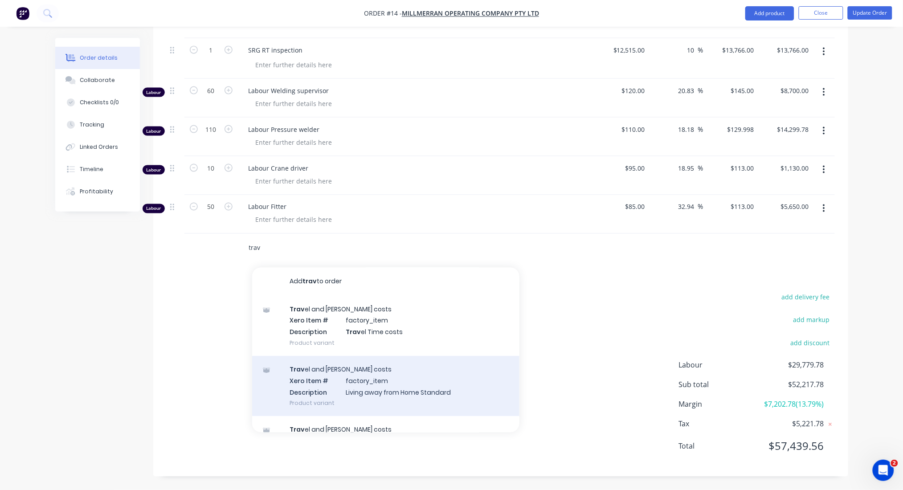
type input "trav"
click at [355, 392] on div "Trav el and [PERSON_NAME] costs Xero Item # factory_item Description Living awa…" at bounding box center [385, 386] width 267 height 60
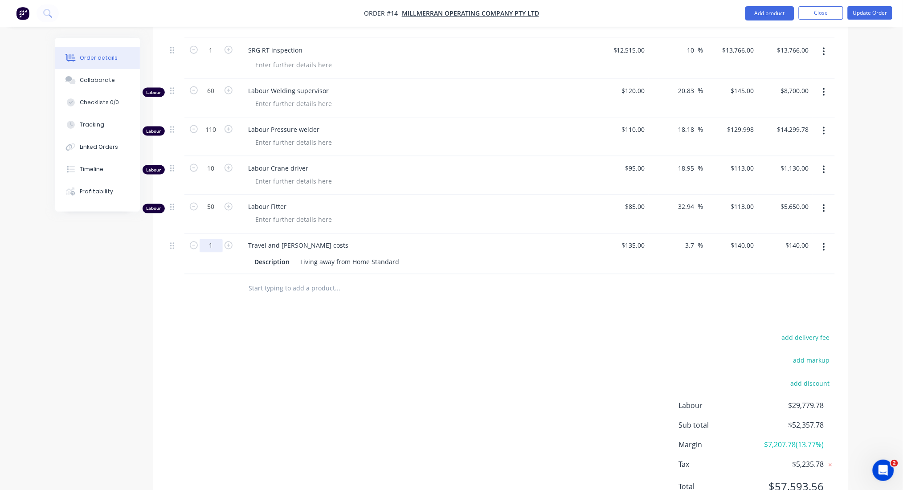
click at [214, 250] on input "1" at bounding box center [211, 245] width 23 height 13
type input "22"
type input "$3,080.00"
click at [539, 311] on div "Products Show / Hide columns Add product Qty Cost Markup Price Total 1 AUX Boil…" at bounding box center [500, 212] width 695 height 610
click at [212, 244] on input "22" at bounding box center [211, 245] width 23 height 13
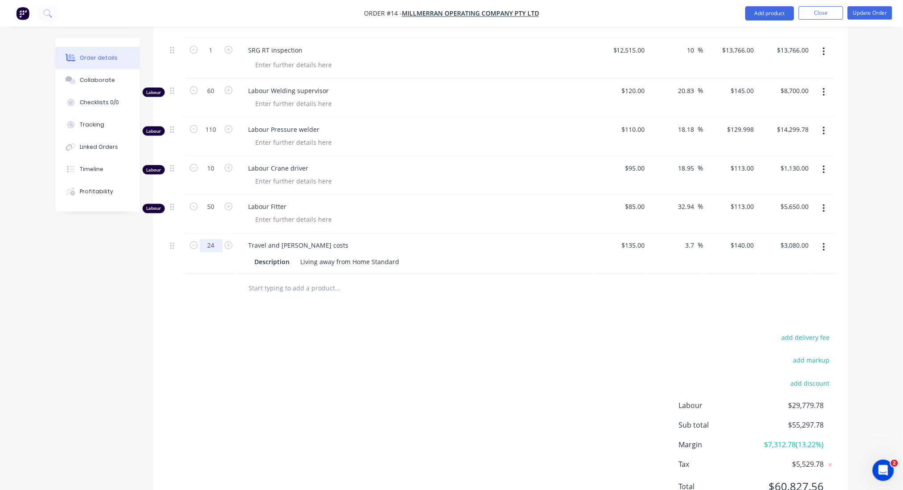
type input "24"
type input "$3,360.00"
click at [212, 244] on input "24" at bounding box center [211, 245] width 23 height 13
type input "25"
click at [412, 301] on div at bounding box center [398, 288] width 321 height 29
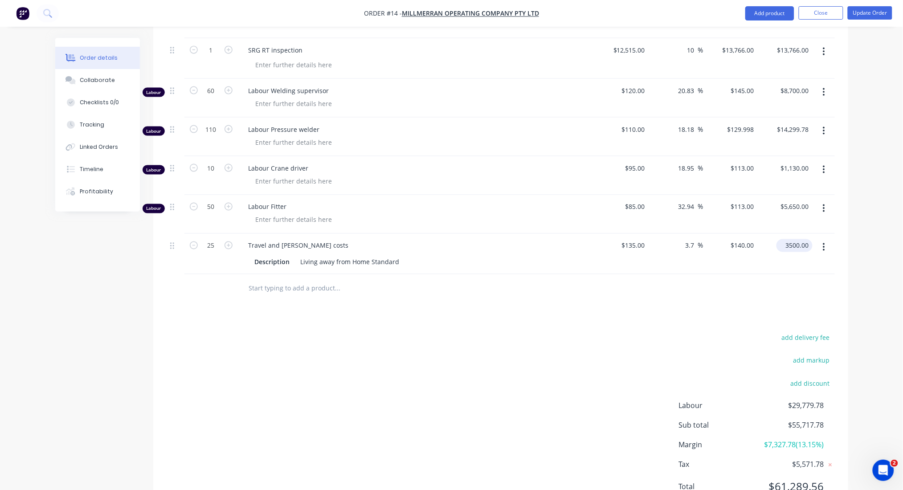
click at [800, 244] on input "3500.00" at bounding box center [796, 245] width 33 height 13
type input "3450"
type input "2.22"
type input "$138.00"
type input "$3,450.00"
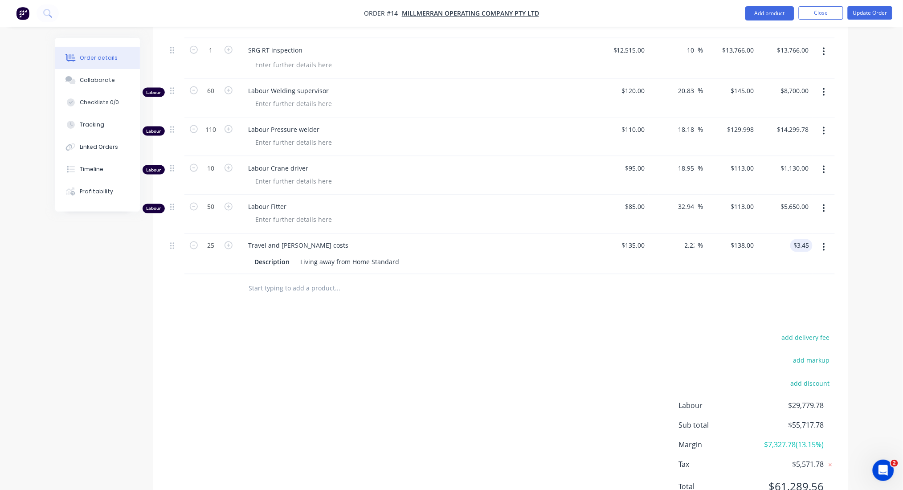
click at [554, 285] on div at bounding box center [398, 289] width 314 height 18
click at [468, 347] on div "add delivery fee add markup add discount Labour $29,779.78 Sub total $55,667.78…" at bounding box center [501, 418] width 668 height 172
click at [479, 325] on div "Products Show / Hide columns Add product Qty Cost Markup Price Total 1 AUX Boil…" at bounding box center [500, 212] width 695 height 610
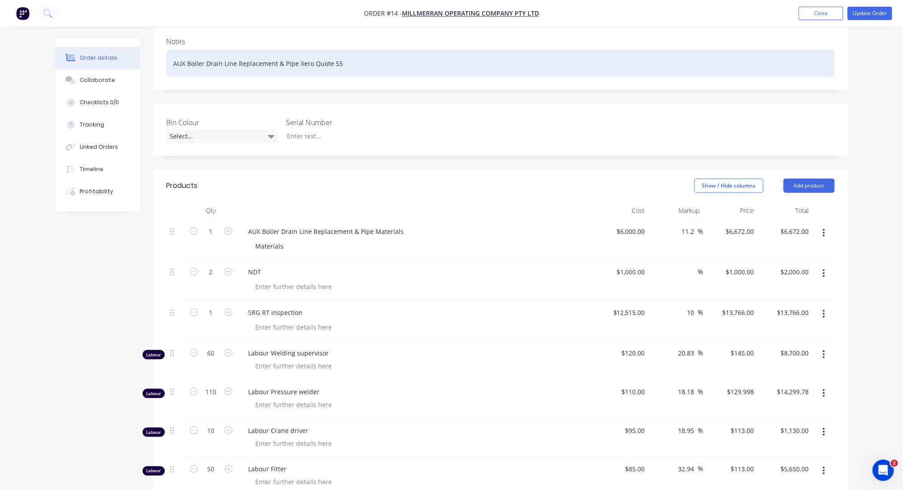
scroll to position [0, 0]
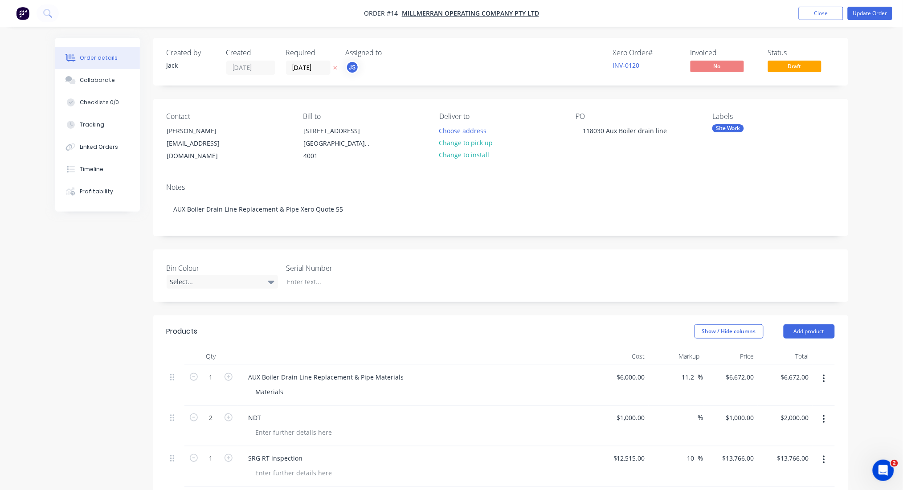
click at [882, 126] on div "Order details Collaborate Checklists 0/0 Tracking Linked Orders Timeline Profit…" at bounding box center [451, 469] width 903 height 938
click at [806, 64] on span "Draft" at bounding box center [794, 66] width 53 height 11
click at [796, 63] on span "Draft" at bounding box center [794, 66] width 53 height 11
drag, startPoint x: 796, startPoint y: 63, endPoint x: 897, endPoint y: 58, distance: 100.8
click at [903, 58] on html "Order #14 - Millmerran Operating Company Pty Ltd Add product Close Update Order…" at bounding box center [451, 469] width 903 height 938
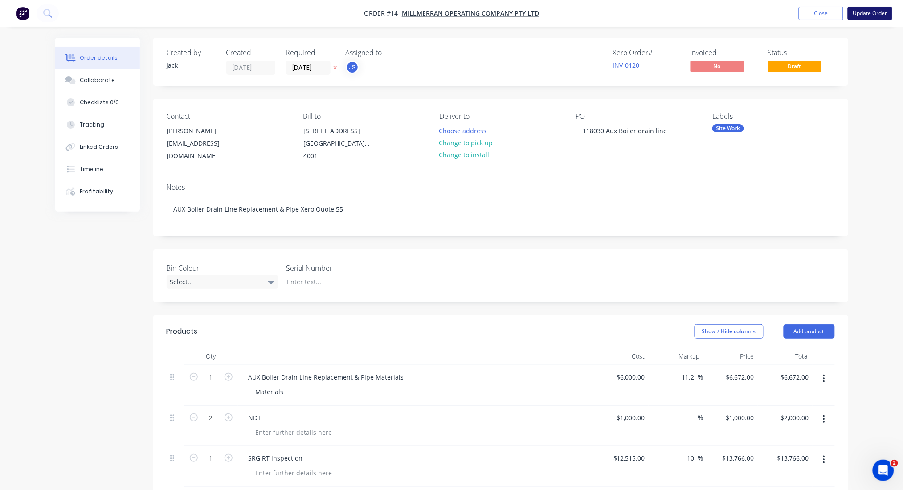
click at [880, 14] on button "Update Order" at bounding box center [869, 13] width 45 height 13
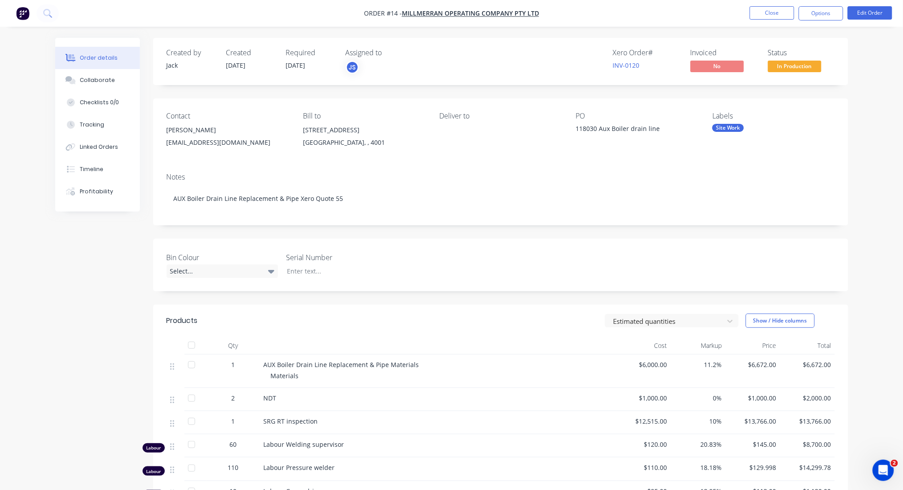
click at [871, 121] on div "Order details Collaborate Checklists 0/0 Tracking Linked Orders Timeline Profit…" at bounding box center [451, 361] width 903 height 723
click at [890, 106] on div "Order details Collaborate Checklists 0/0 Tracking Linked Orders Timeline Profit…" at bounding box center [451, 361] width 903 height 723
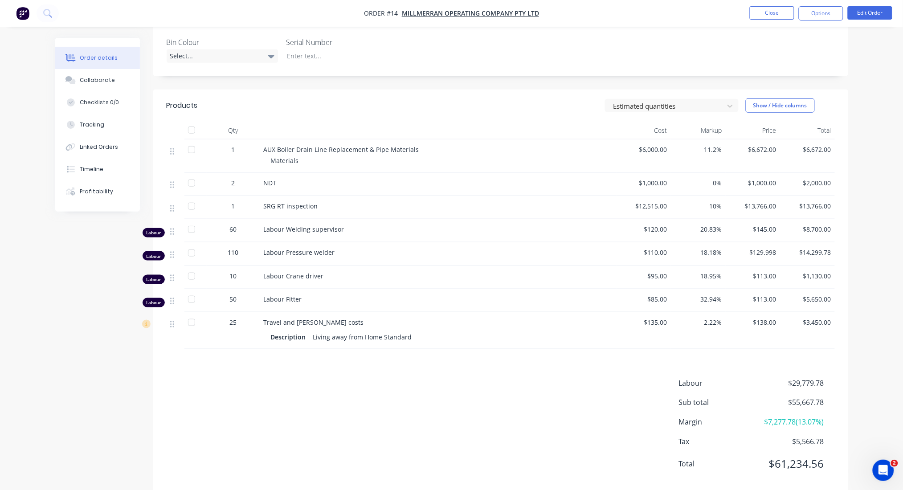
scroll to position [236, 0]
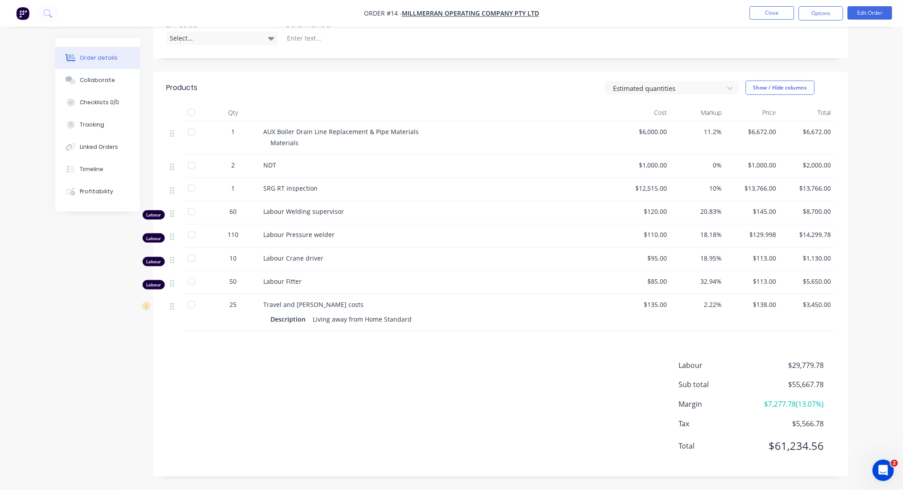
click at [871, 151] on div "Order details Collaborate Checklists 0/0 Tracking Linked Orders Timeline Profit…" at bounding box center [451, 128] width 903 height 723
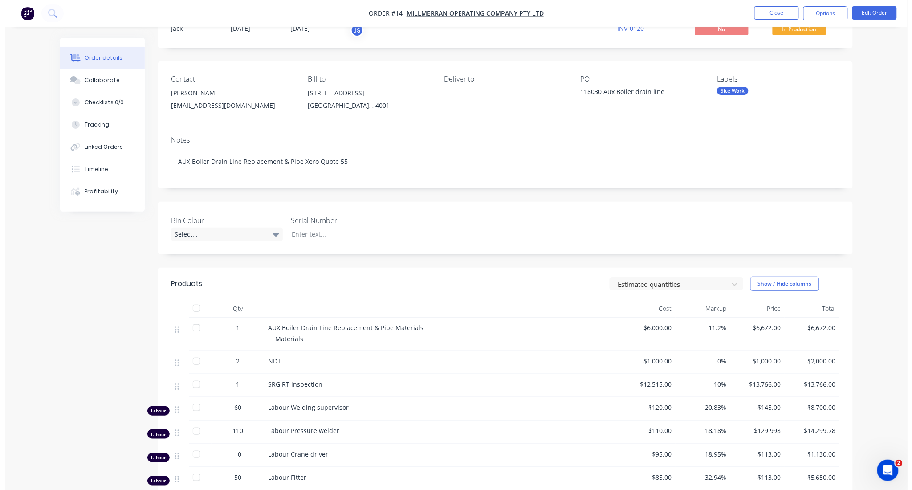
scroll to position [0, 0]
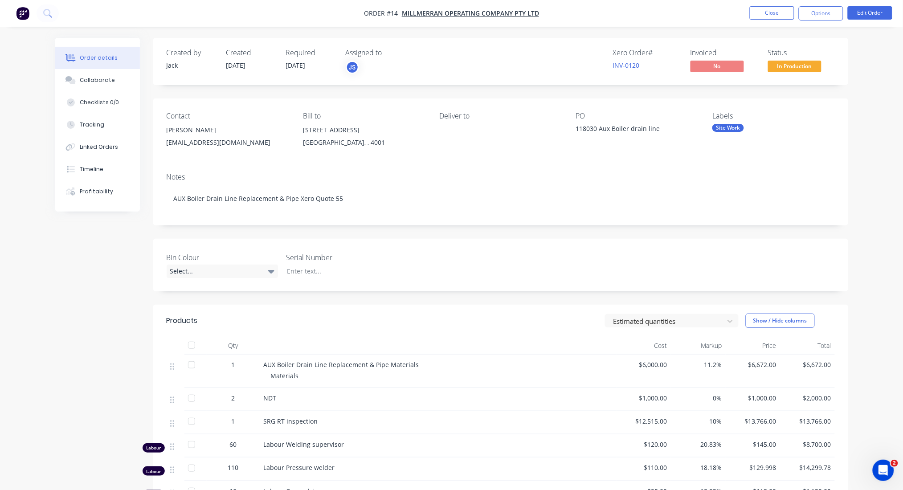
click at [866, 90] on div "Order details Collaborate Checklists 0/0 Tracking Linked Orders Timeline Profit…" at bounding box center [451, 361] width 903 height 723
click at [643, 127] on div "118030 Aux Boiler drain line" at bounding box center [631, 130] width 111 height 12
click at [654, 127] on div "118030 Aux Boiler drain line" at bounding box center [631, 130] width 111 height 12
click at [866, 13] on button "Edit Order" at bounding box center [869, 12] width 45 height 13
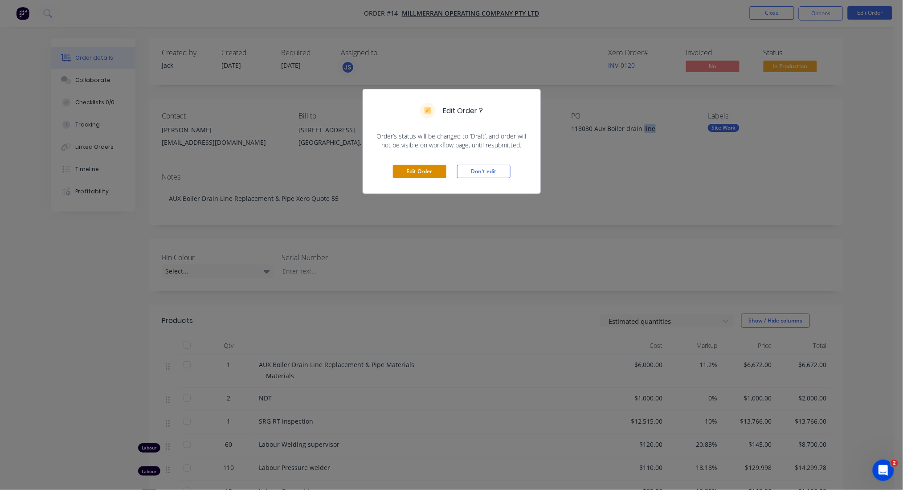
click at [424, 170] on button "Edit Order" at bounding box center [419, 171] width 53 height 13
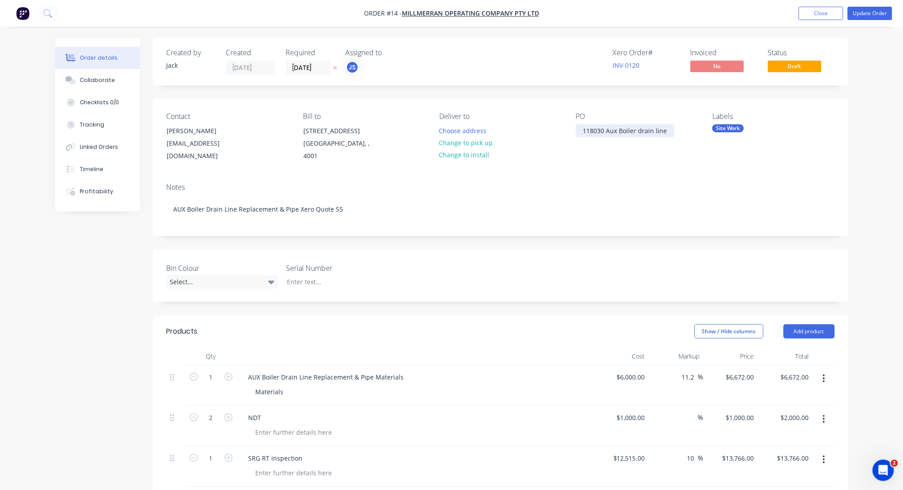
click at [636, 125] on div "118030 Aux Boiler drain line" at bounding box center [625, 130] width 98 height 13
click at [665, 129] on div "118030 Aux Boiler drain line" at bounding box center [625, 130] width 98 height 13
click at [875, 10] on button "Update Order" at bounding box center [869, 13] width 45 height 13
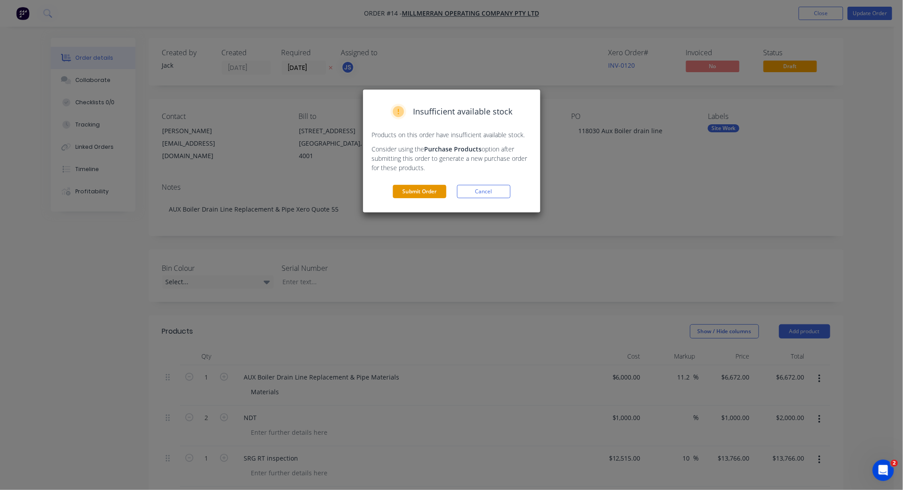
click at [440, 191] on button "Submit Order" at bounding box center [419, 191] width 53 height 13
